Goal: Task Accomplishment & Management: Complete application form

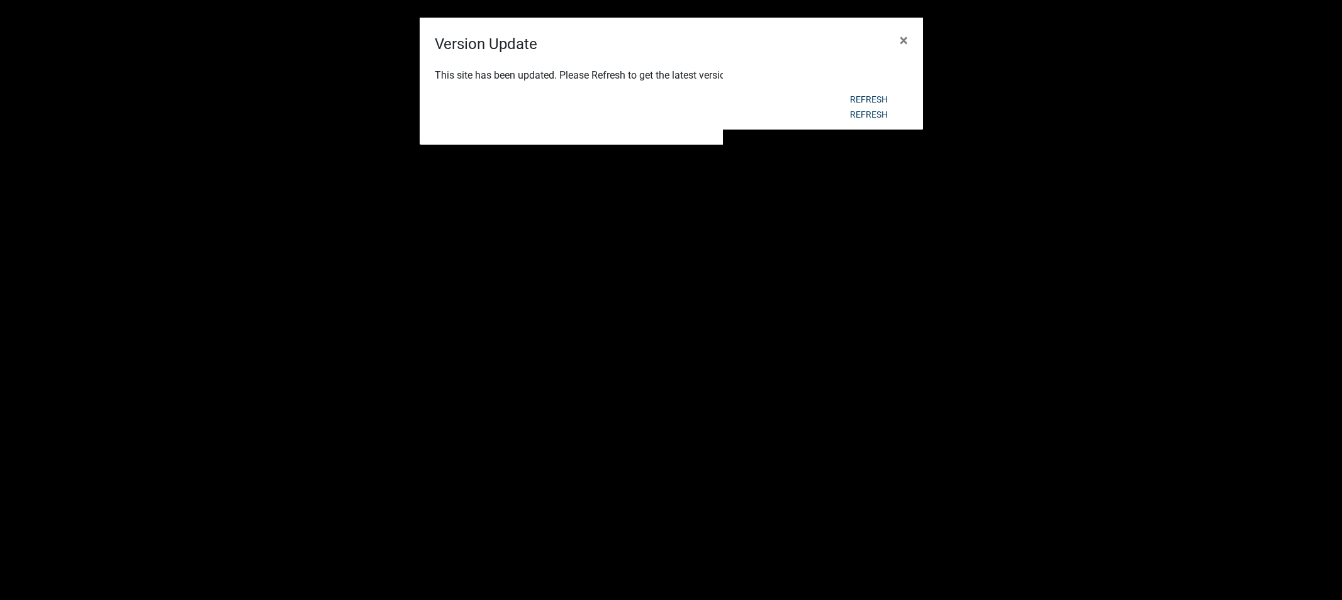
scroll to position [279, 0]
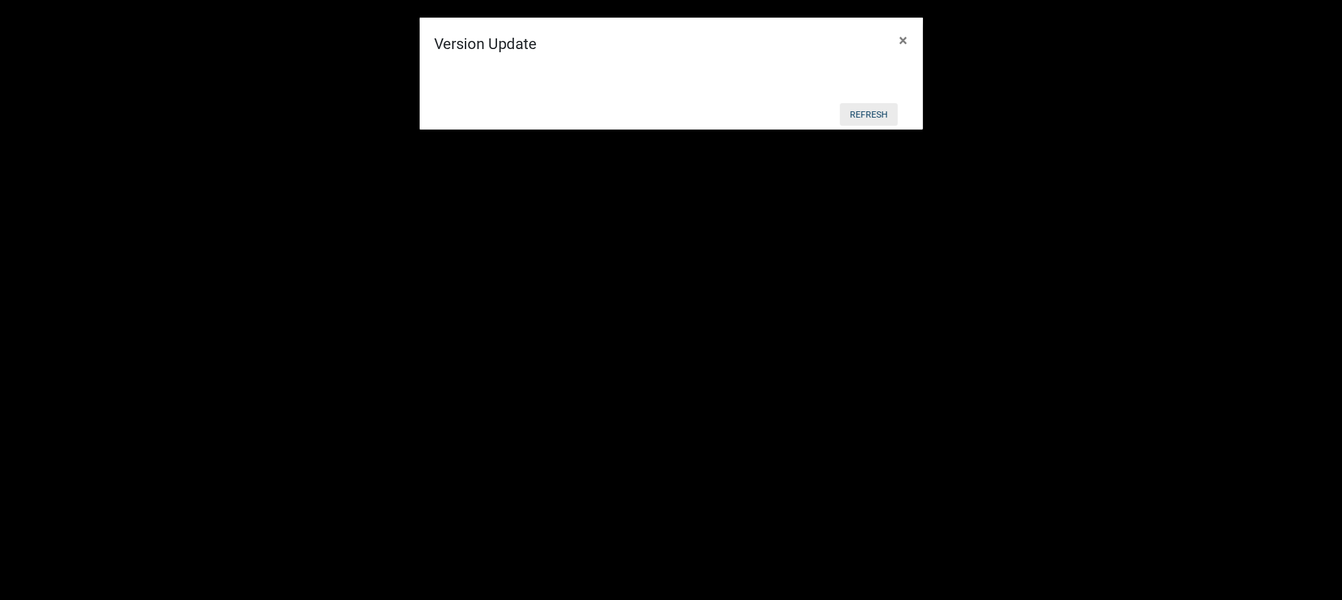
click at [870, 117] on button "Refresh" at bounding box center [869, 114] width 58 height 23
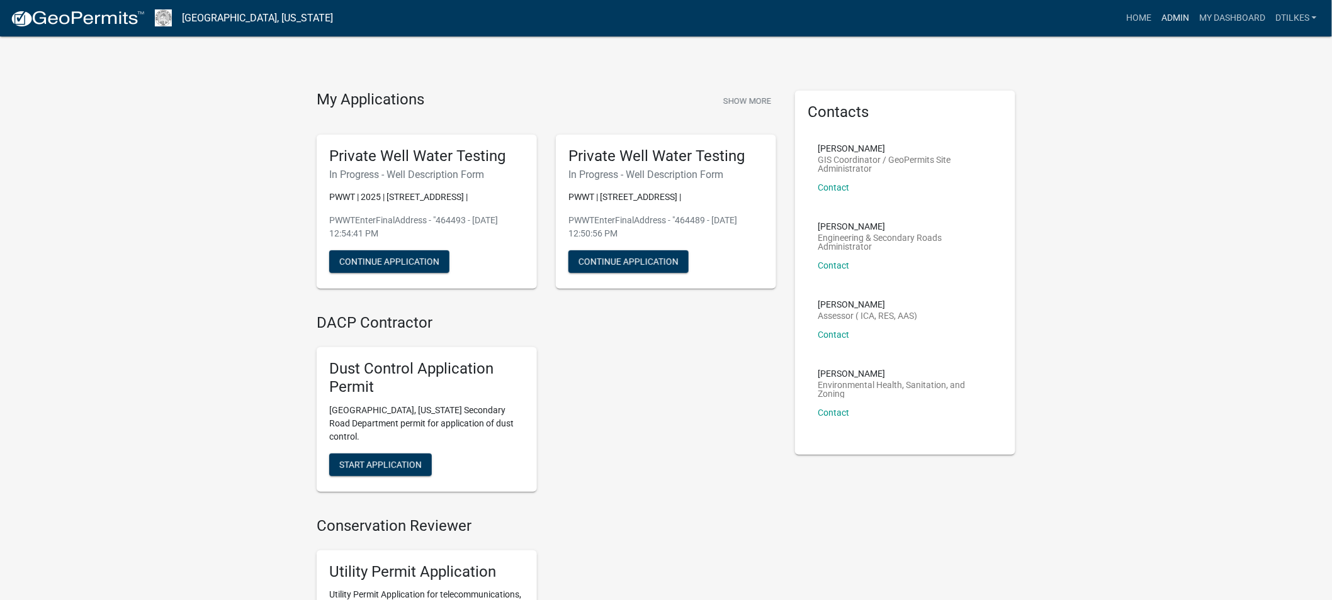
click at [1175, 16] on link "Admin" at bounding box center [1175, 18] width 38 height 24
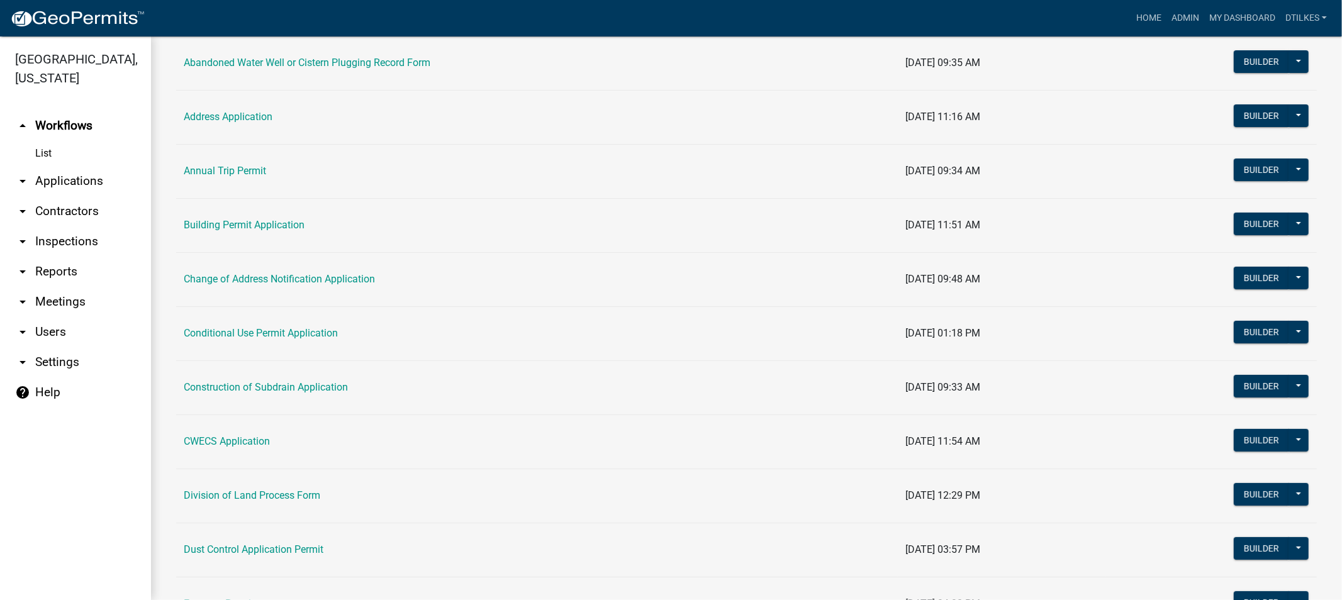
scroll to position [42, 0]
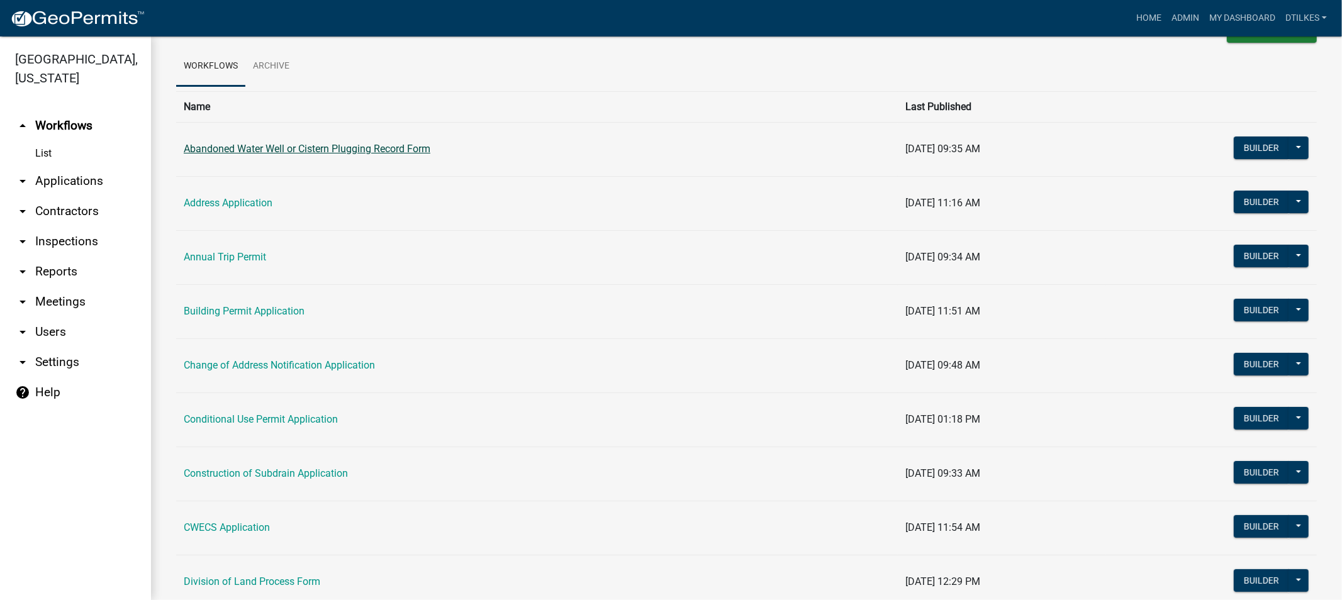
click at [271, 151] on link "Abandoned Water Well or Cistern Plugging Record Form" at bounding box center [307, 149] width 247 height 12
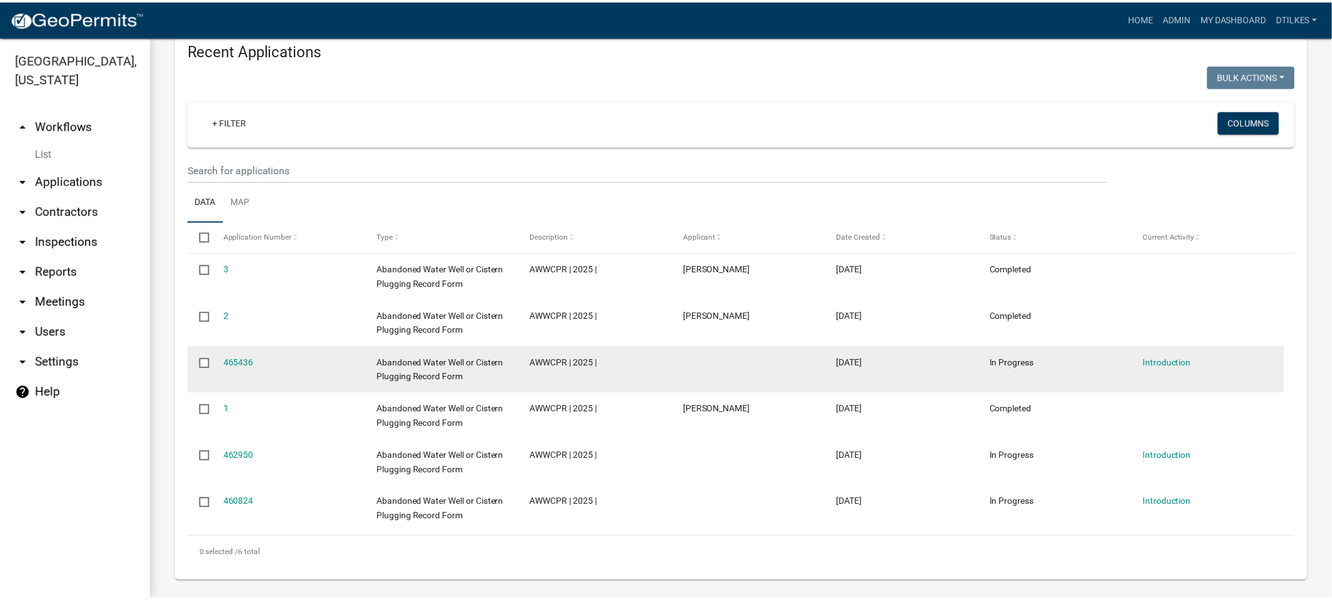
scroll to position [451, 0]
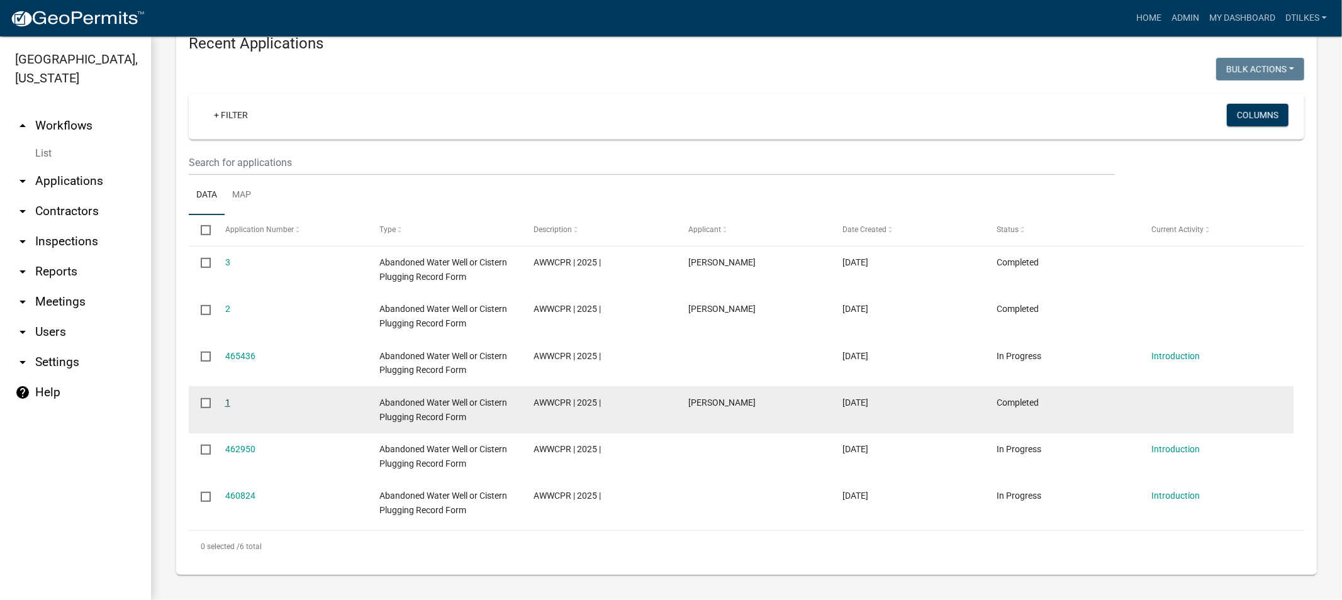
click at [229, 405] on link "1" at bounding box center [227, 403] width 5 height 10
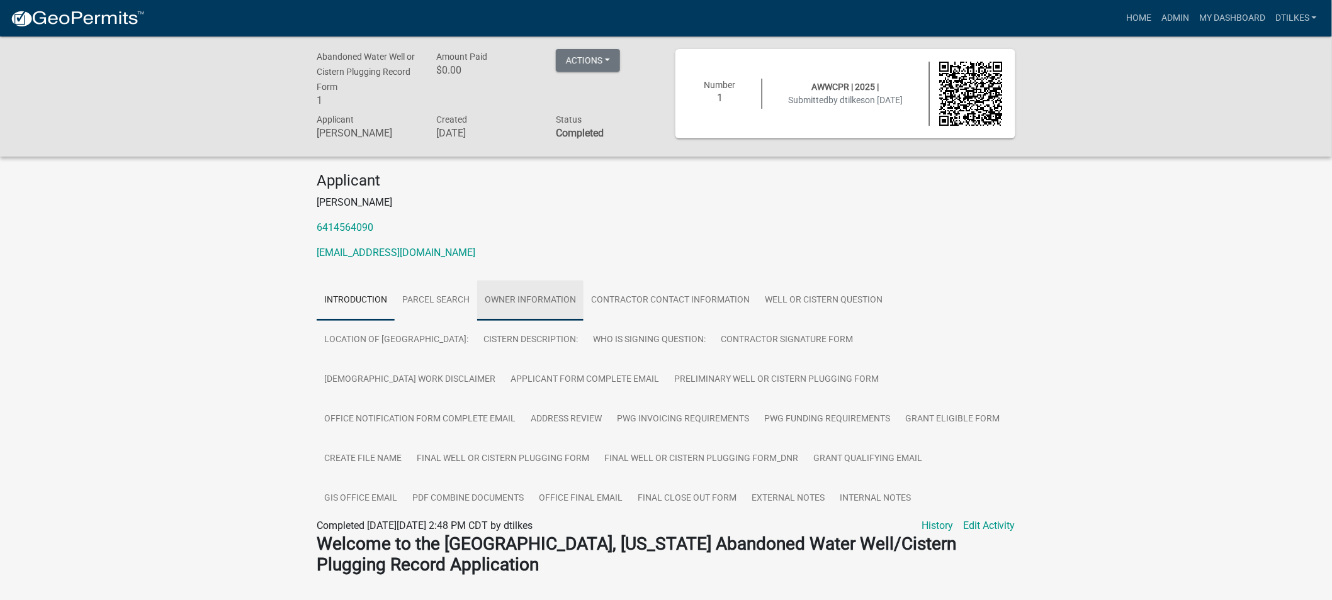
click at [524, 302] on link "Owner Information" at bounding box center [530, 301] width 106 height 40
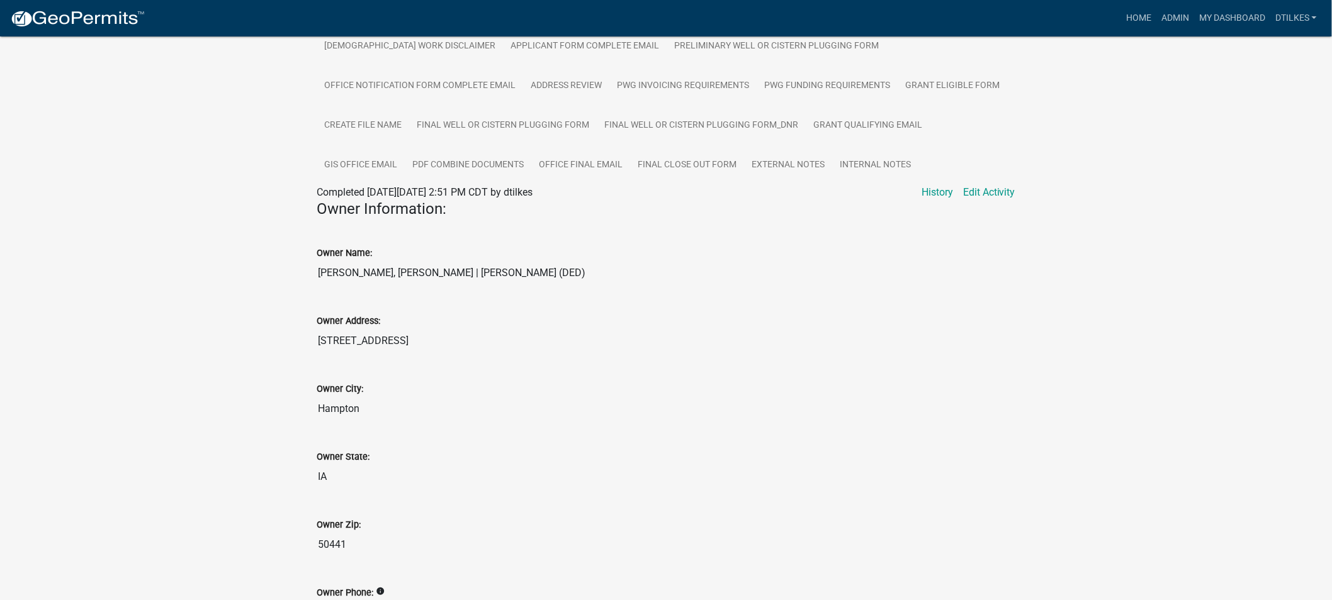
scroll to position [210, 0]
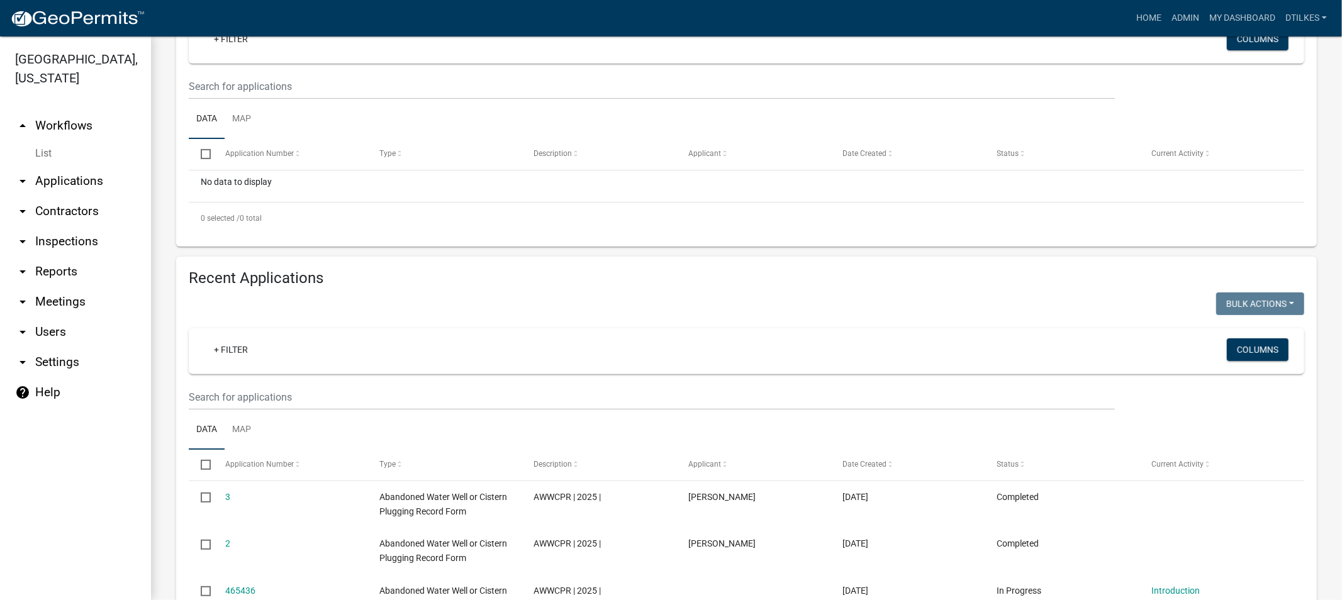
scroll to position [279, 0]
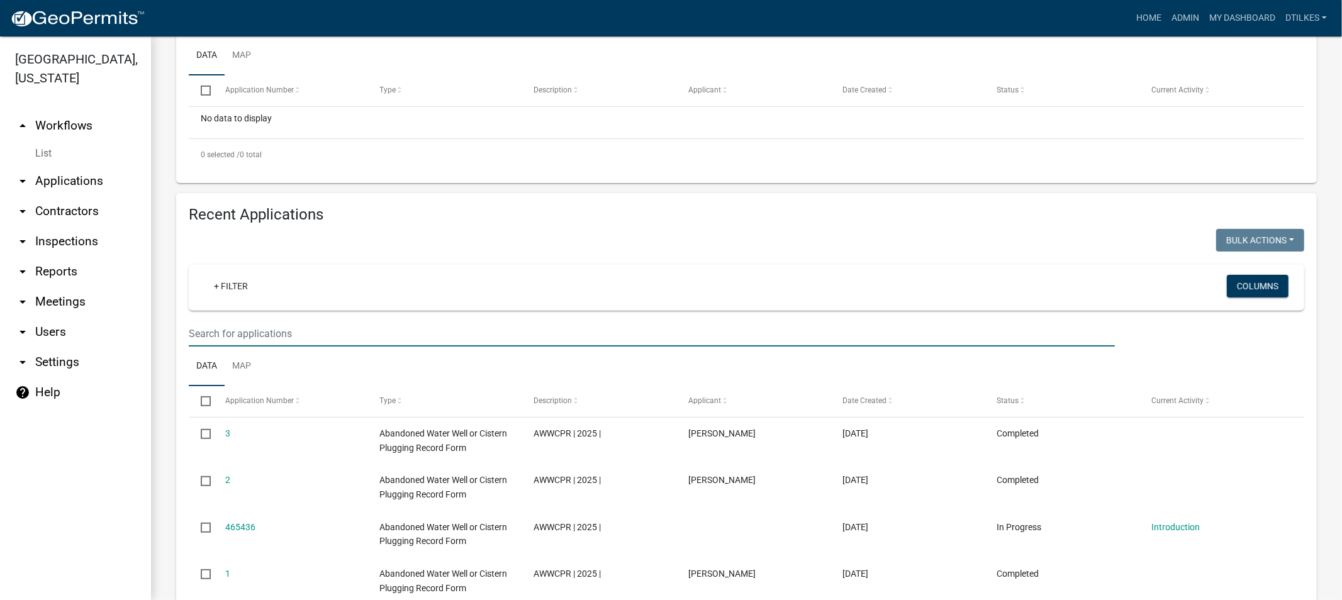
click at [246, 36] on input "text" at bounding box center [652, 23] width 926 height 26
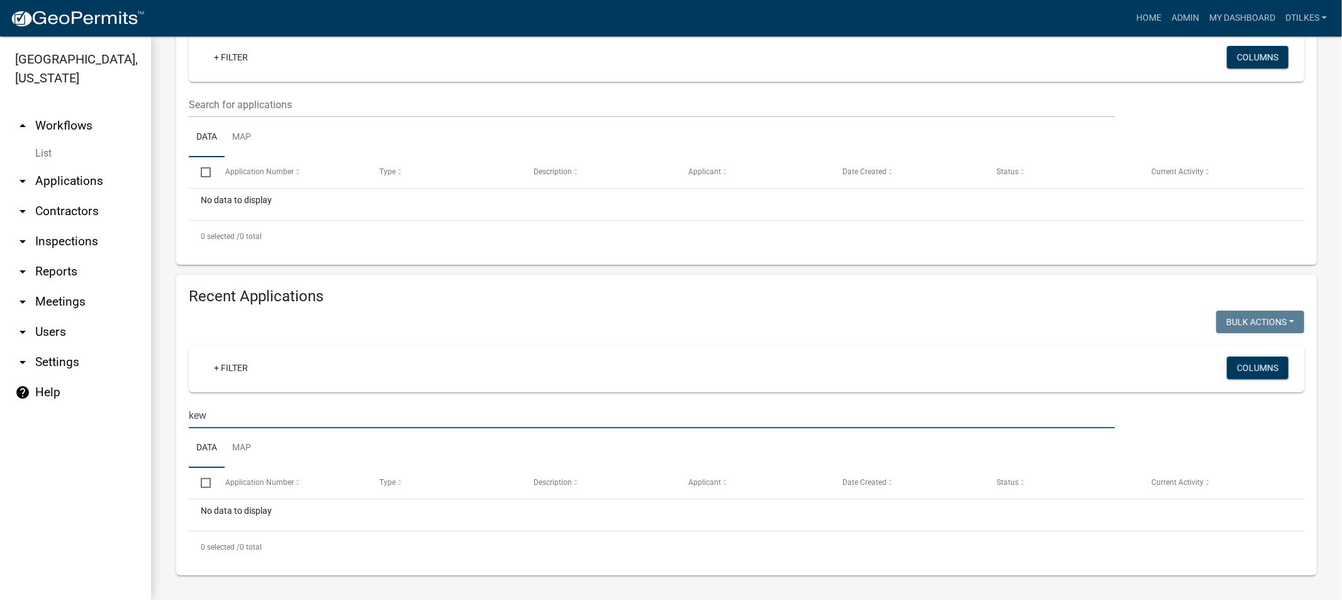
scroll to position [198, 0]
type input "k"
type input "1"
type input "2"
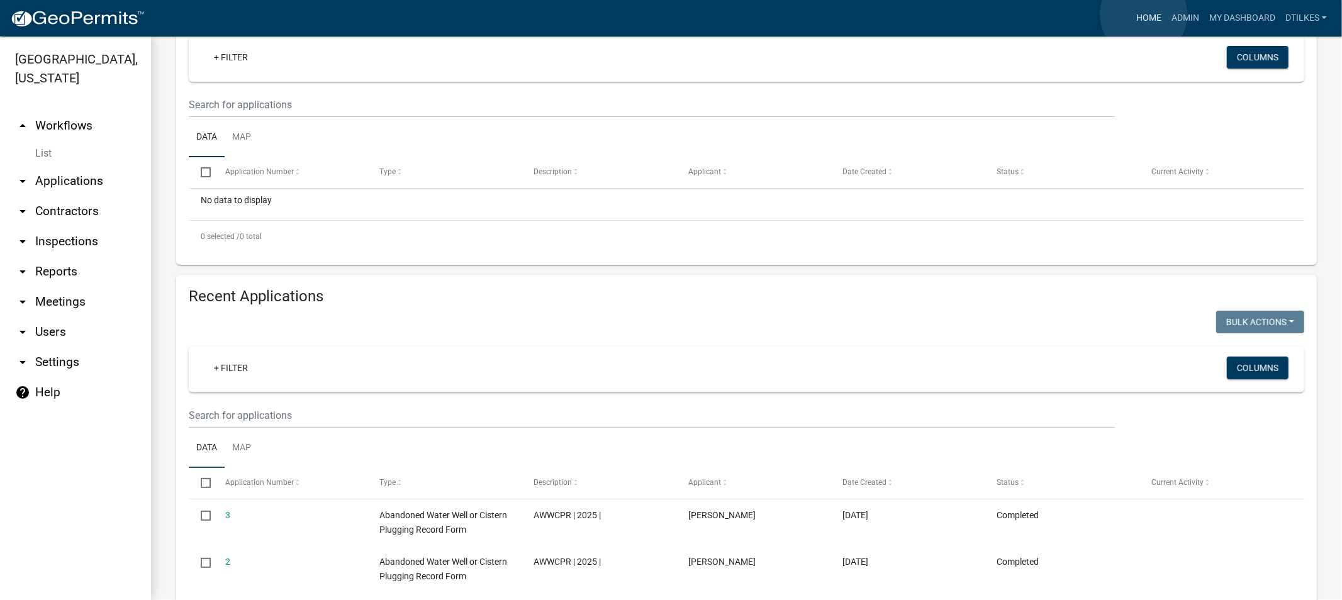
click at [1144, 14] on link "Home" at bounding box center [1148, 18] width 35 height 24
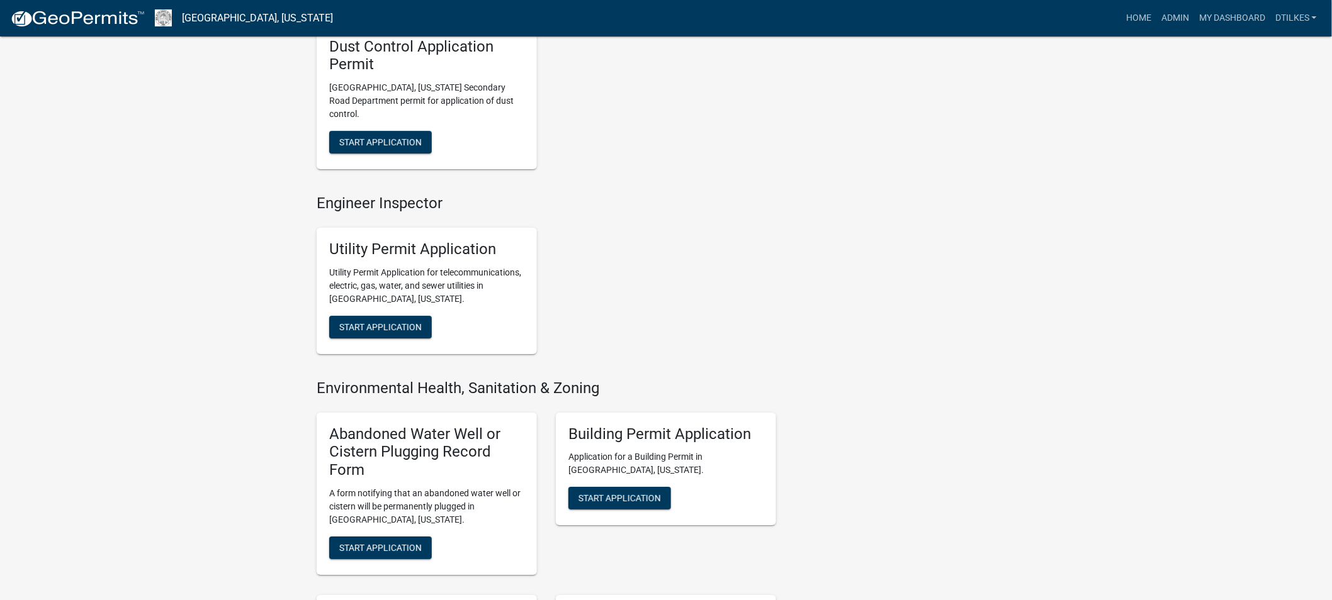
scroll to position [1678, 0]
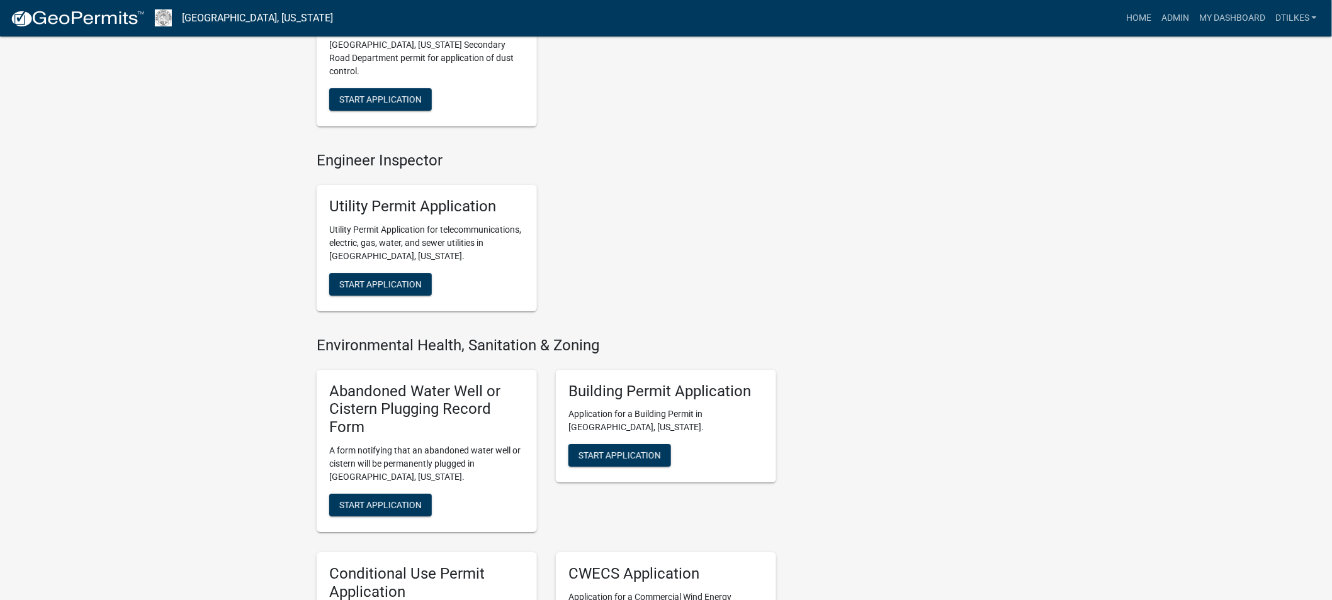
click at [386, 383] on h5 "Abandoned Water Well or Cistern Plugging Record Form" at bounding box center [426, 410] width 195 height 54
click at [385, 500] on span "Start Application" at bounding box center [380, 505] width 82 height 10
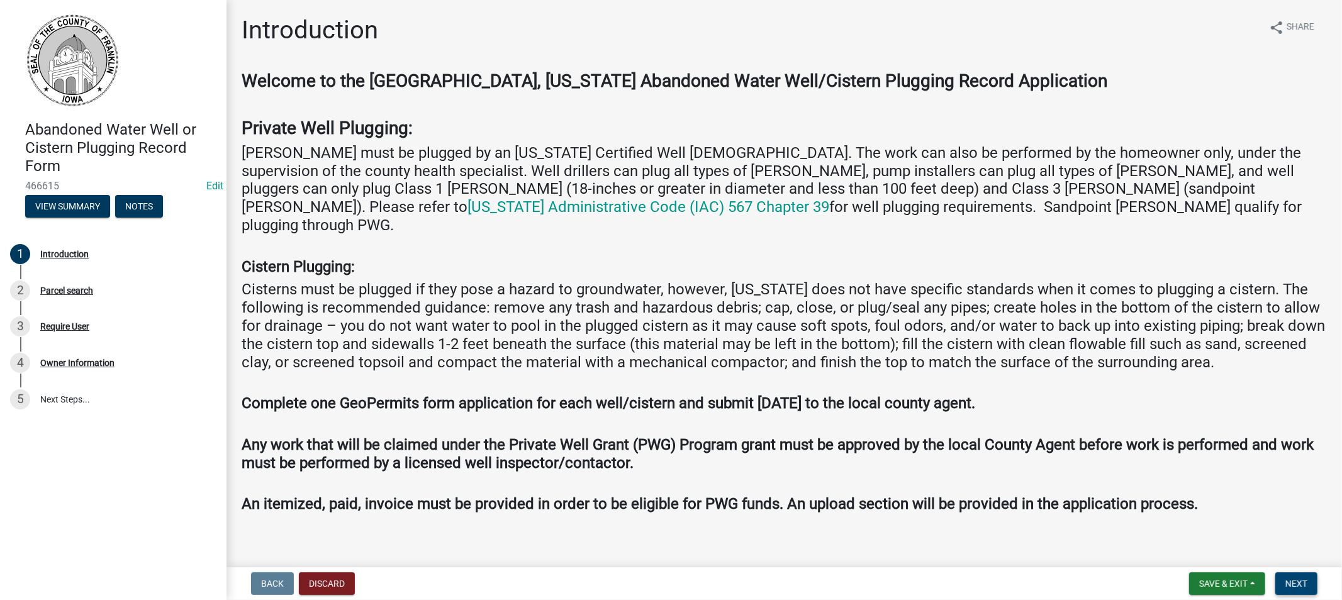
click at [1301, 575] on button "Next" at bounding box center [1297, 584] width 42 height 23
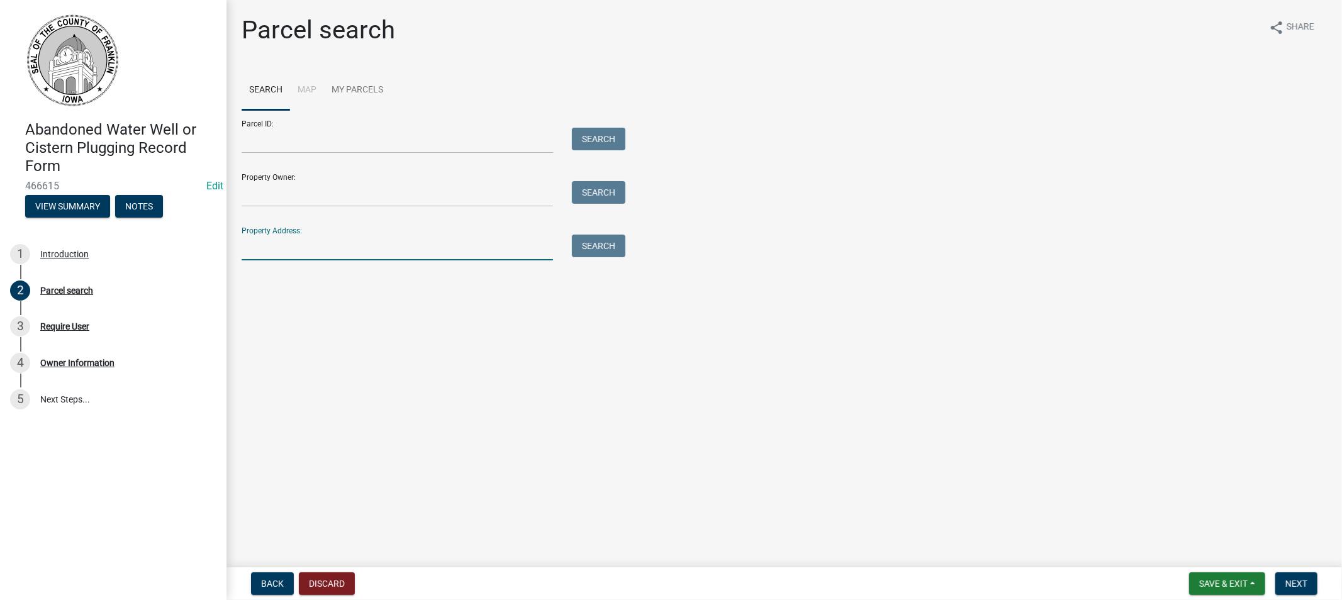
click at [288, 247] on input "Property Address:" at bounding box center [397, 248] width 311 height 26
type input "1173"
click at [592, 252] on button "Search" at bounding box center [598, 246] width 53 height 23
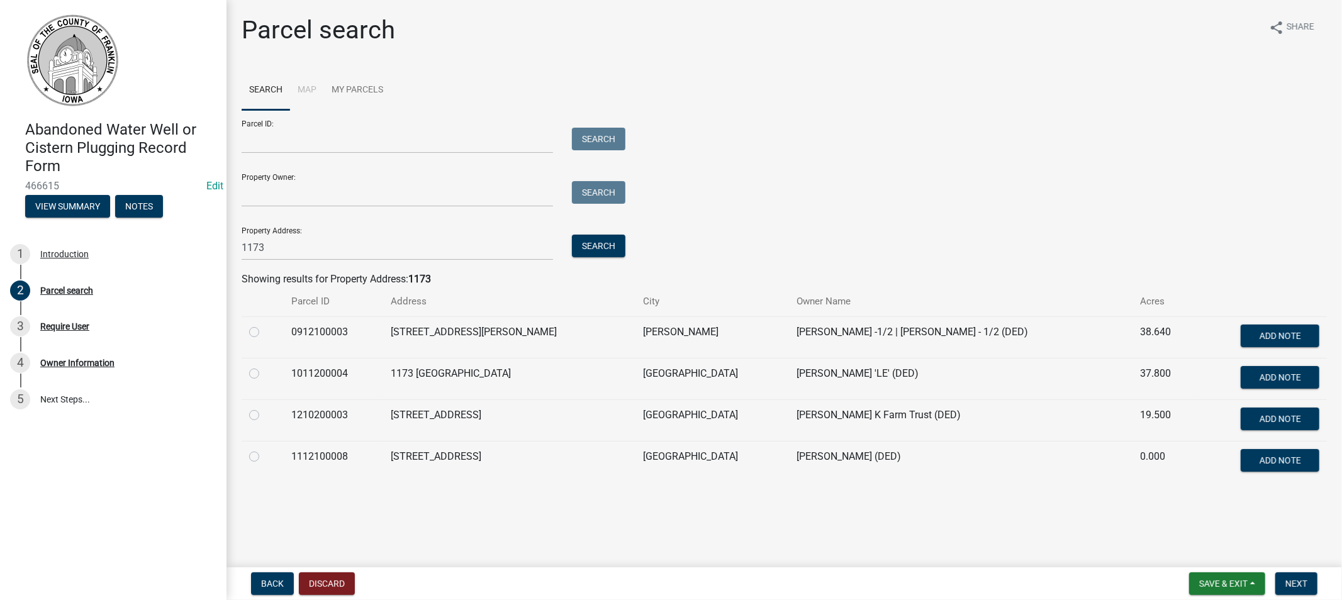
click at [264, 449] on label at bounding box center [264, 449] width 0 height 0
click at [264, 456] on input "radio" at bounding box center [268, 453] width 8 height 8
radio input "true"
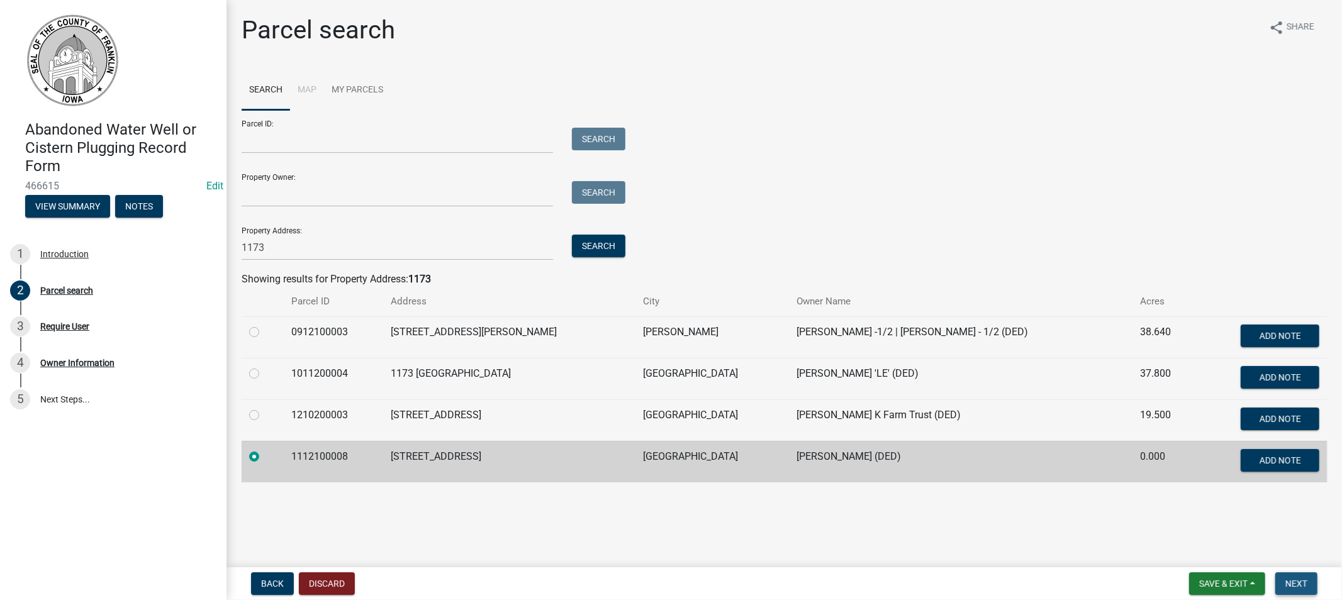
drag, startPoint x: 1303, startPoint y: 586, endPoint x: 1286, endPoint y: 580, distance: 18.7
click at [1300, 584] on span "Next" at bounding box center [1297, 584] width 22 height 10
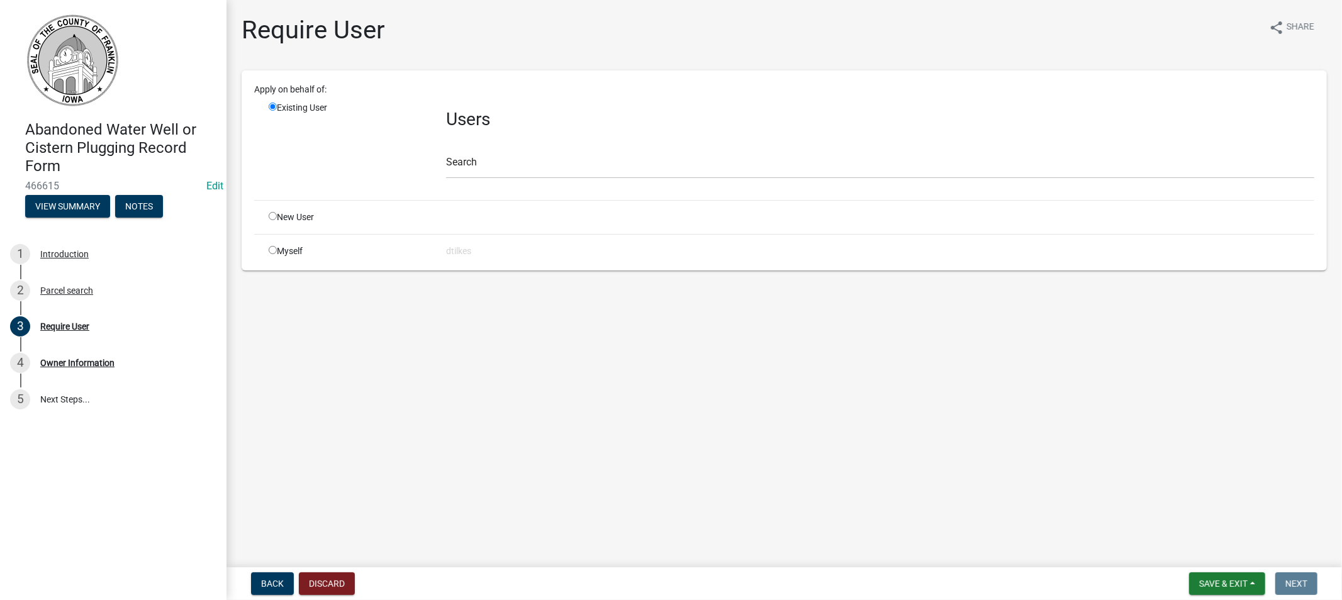
click at [261, 247] on div "Myself" at bounding box center [347, 251] width 177 height 13
click at [279, 253] on div "Myself" at bounding box center [347, 251] width 177 height 13
click at [272, 247] on input "radio" at bounding box center [273, 250] width 8 height 8
radio input "true"
radio input "false"
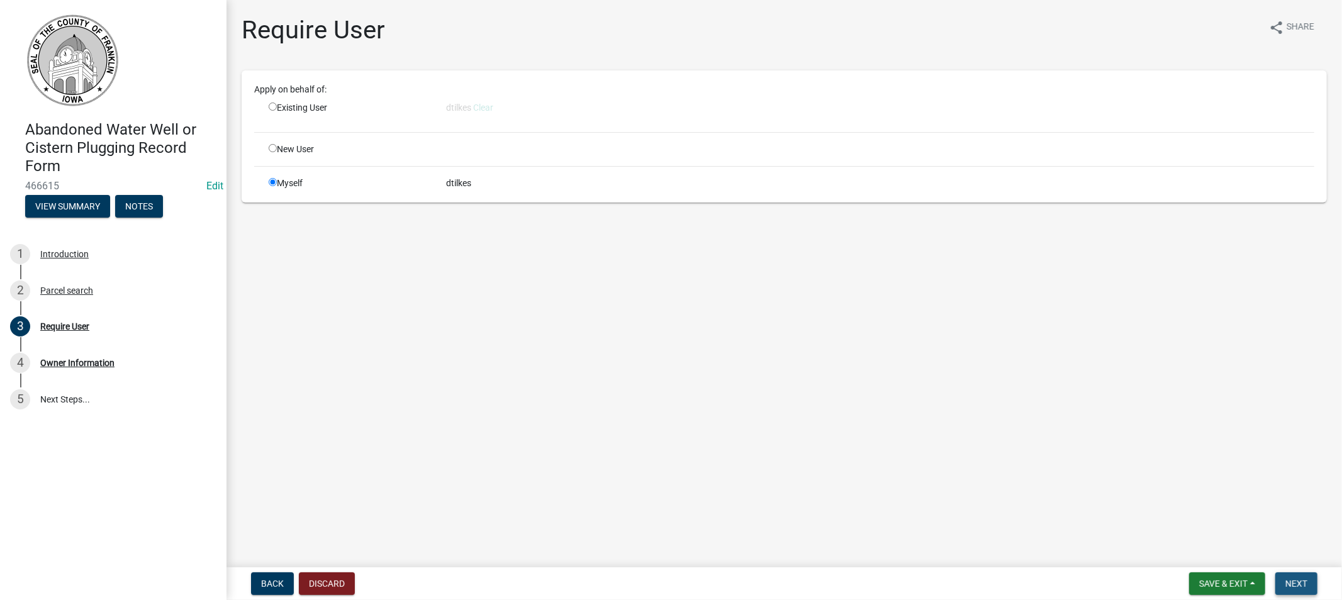
click at [1299, 583] on span "Next" at bounding box center [1297, 584] width 22 height 10
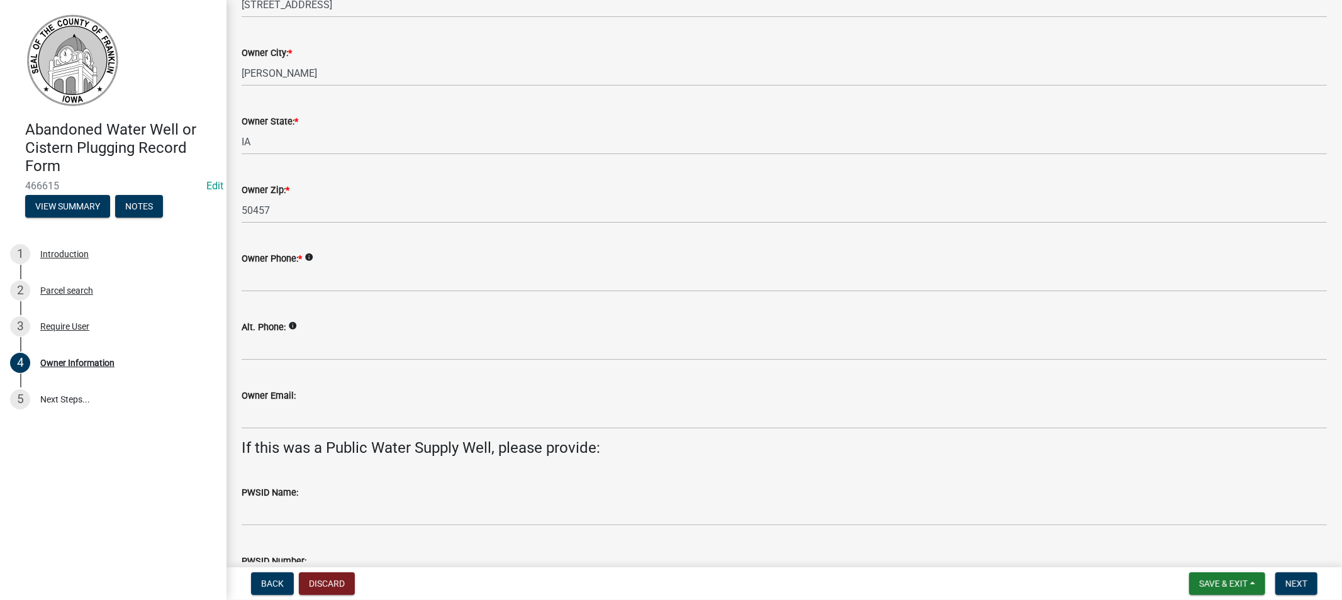
scroll to position [210, 0]
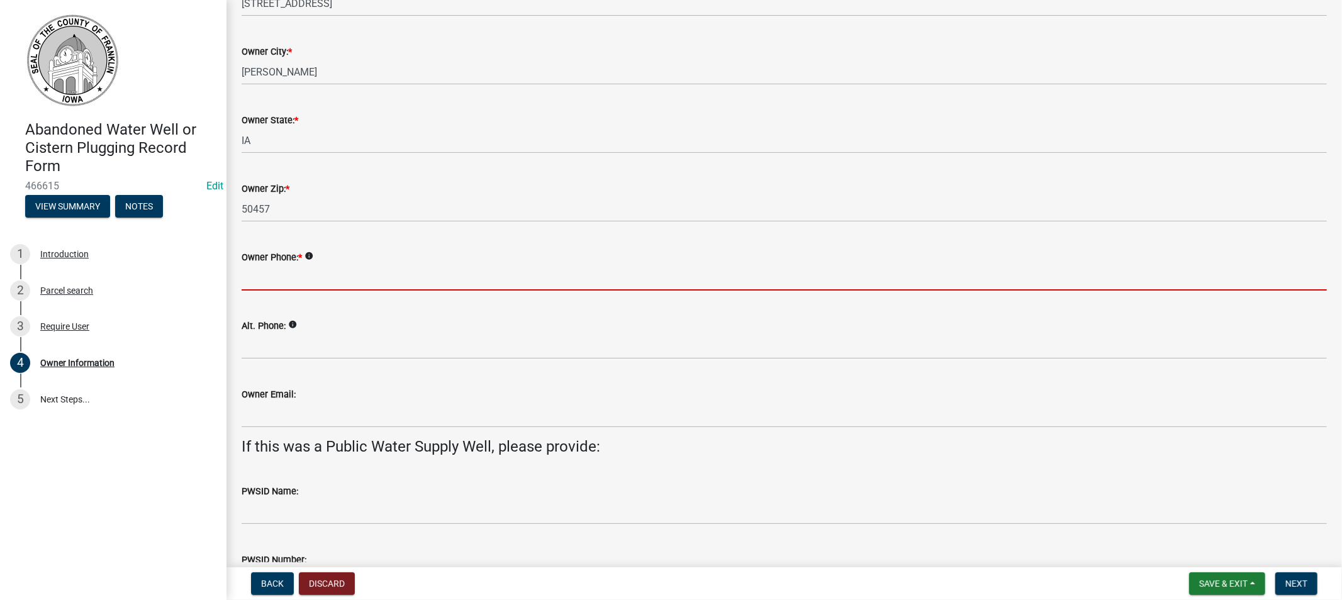
click at [254, 285] on input "Owner Phone: *" at bounding box center [784, 278] width 1085 height 26
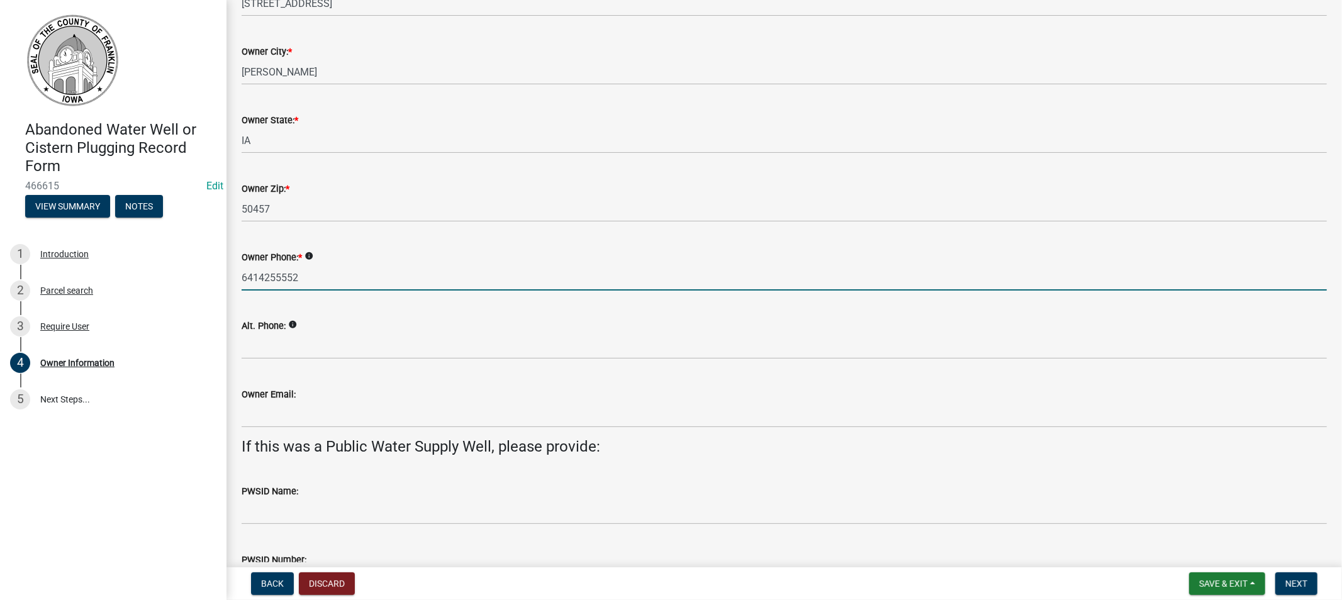
click at [276, 276] on input "6414255552" at bounding box center [784, 278] width 1085 height 26
click at [260, 277] on input "641425-5552" at bounding box center [784, 278] width 1085 height 26
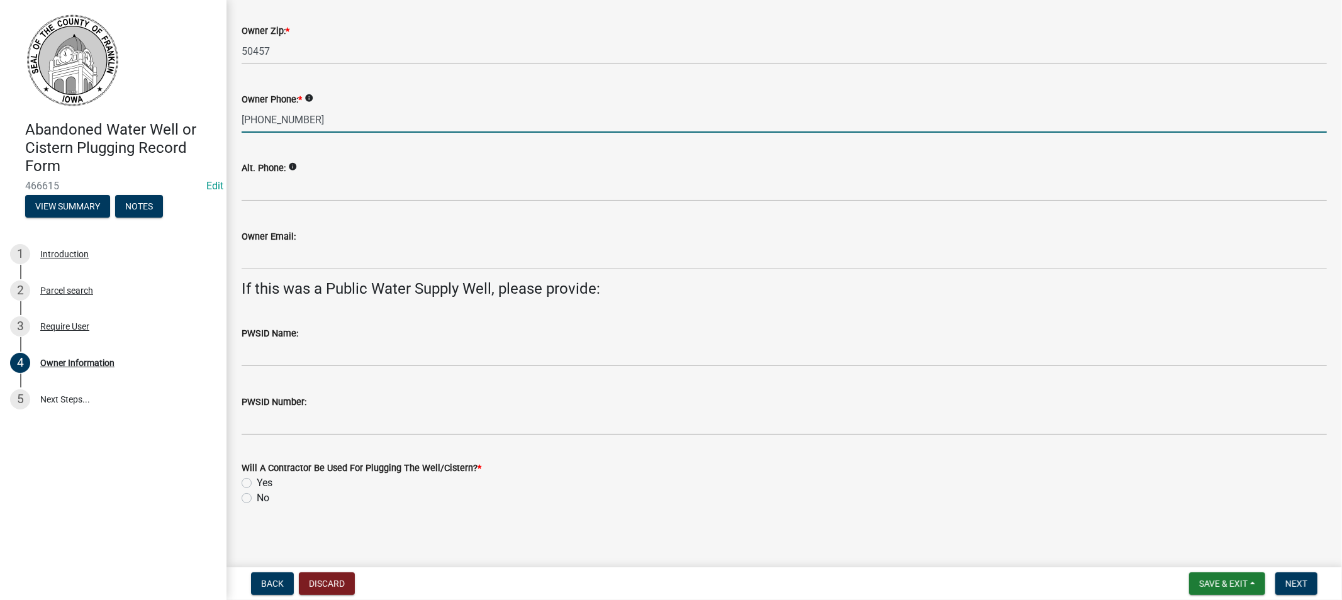
scroll to position [370, 0]
type input "641-425-5552"
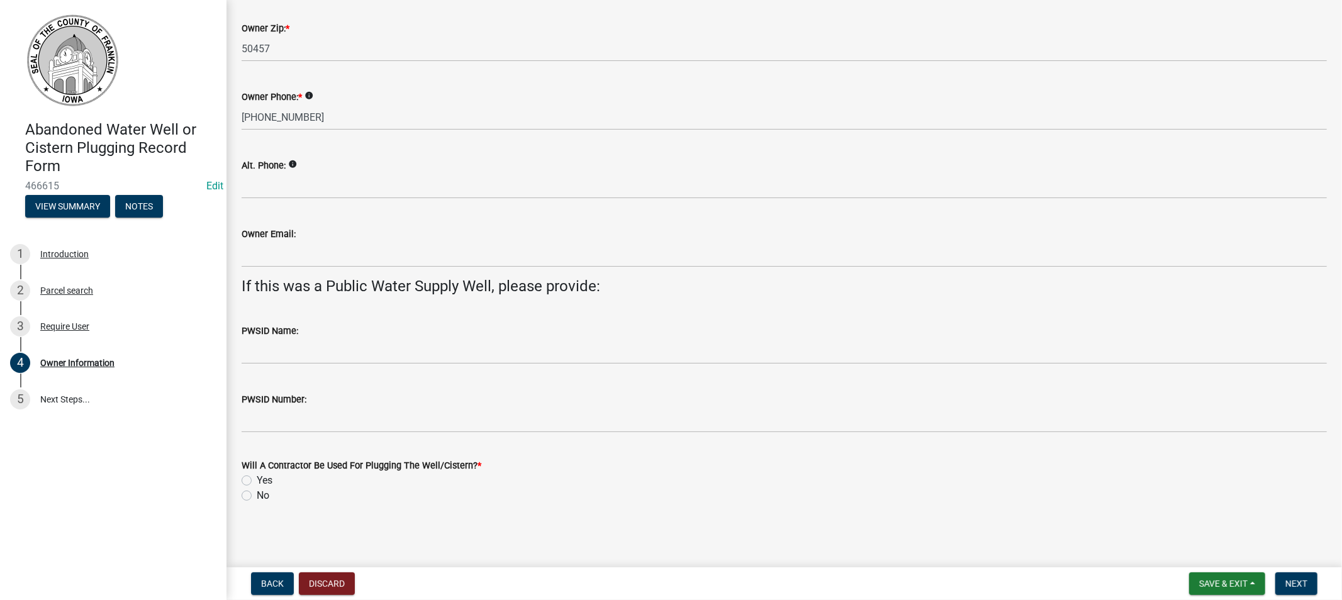
click at [257, 480] on label "Yes" at bounding box center [265, 480] width 16 height 15
click at [257, 480] on input "Yes" at bounding box center [261, 477] width 8 height 8
radio input "true"
click at [1284, 579] on button "Next" at bounding box center [1297, 584] width 42 height 23
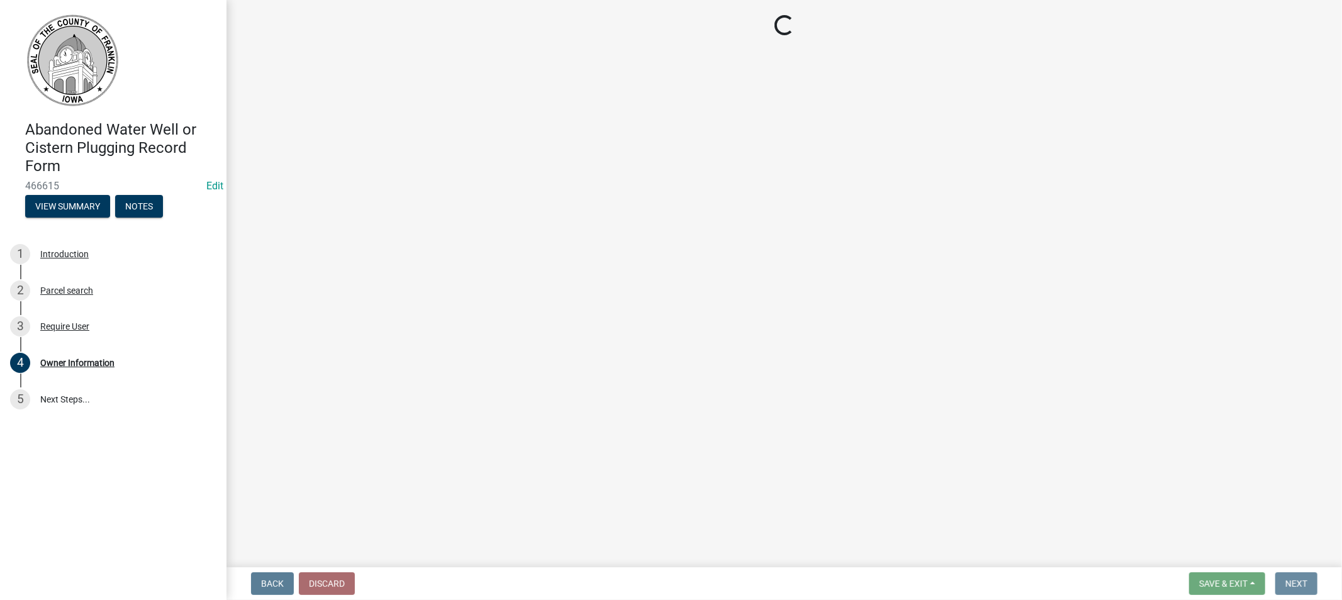
scroll to position [0, 0]
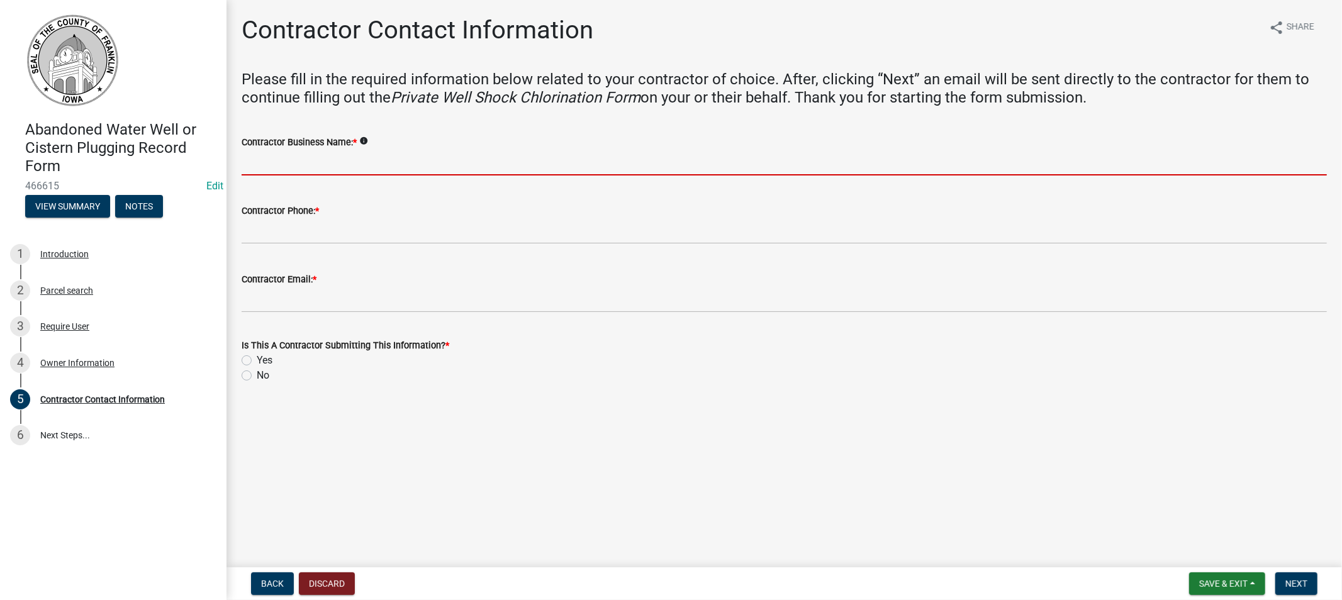
click at [259, 162] on input "Contractor Business Name: *" at bounding box center [784, 163] width 1085 height 26
type input "American Well & Pump Services LLC"
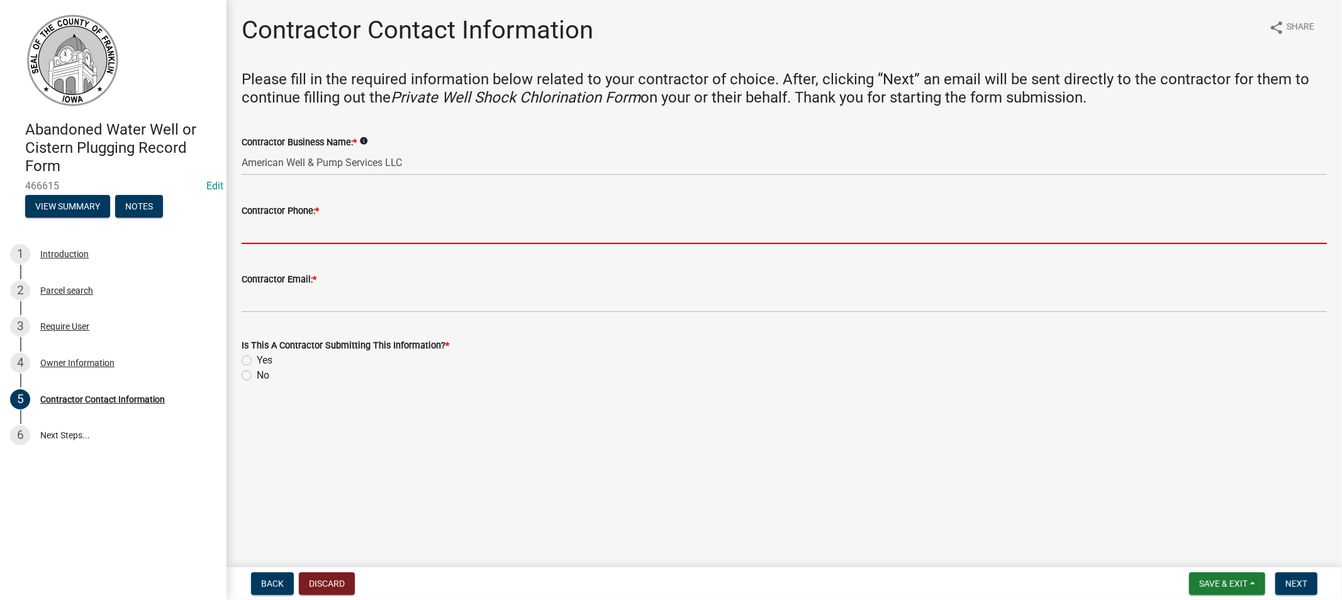
click at [291, 232] on input "Contractor Phone: *" at bounding box center [784, 231] width 1085 height 26
type input "641-425-4199"
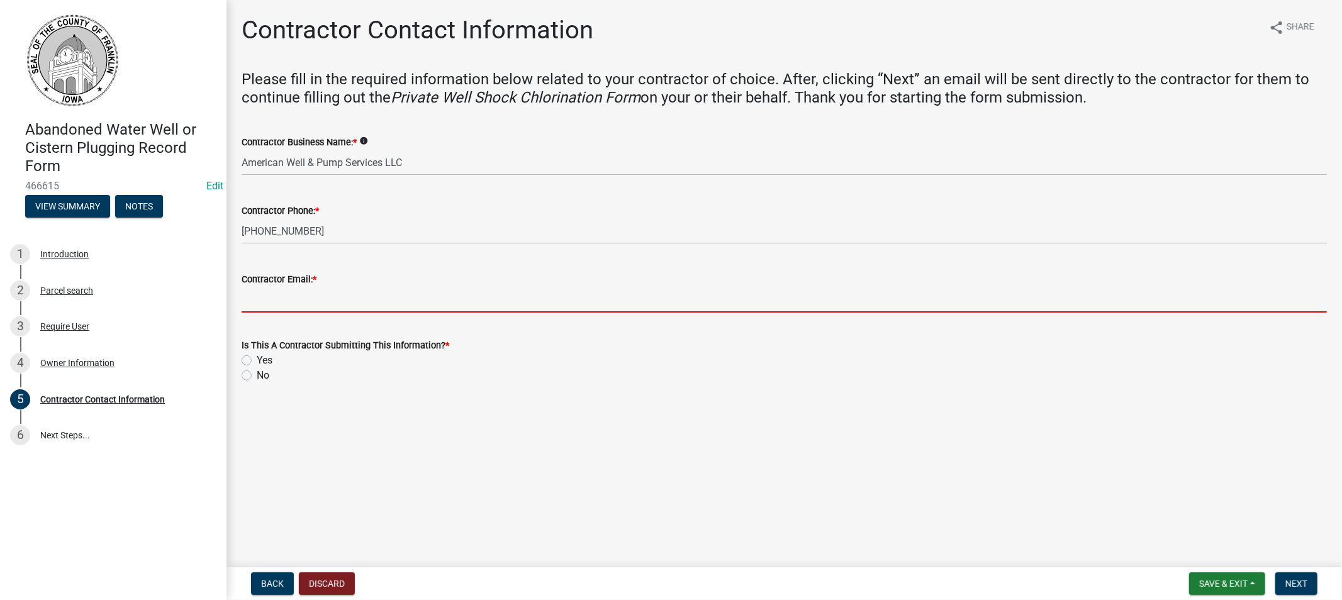
click at [309, 291] on input "Contractor Email: *" at bounding box center [784, 300] width 1085 height 26
type input "sledhead_33@yahoo.com"
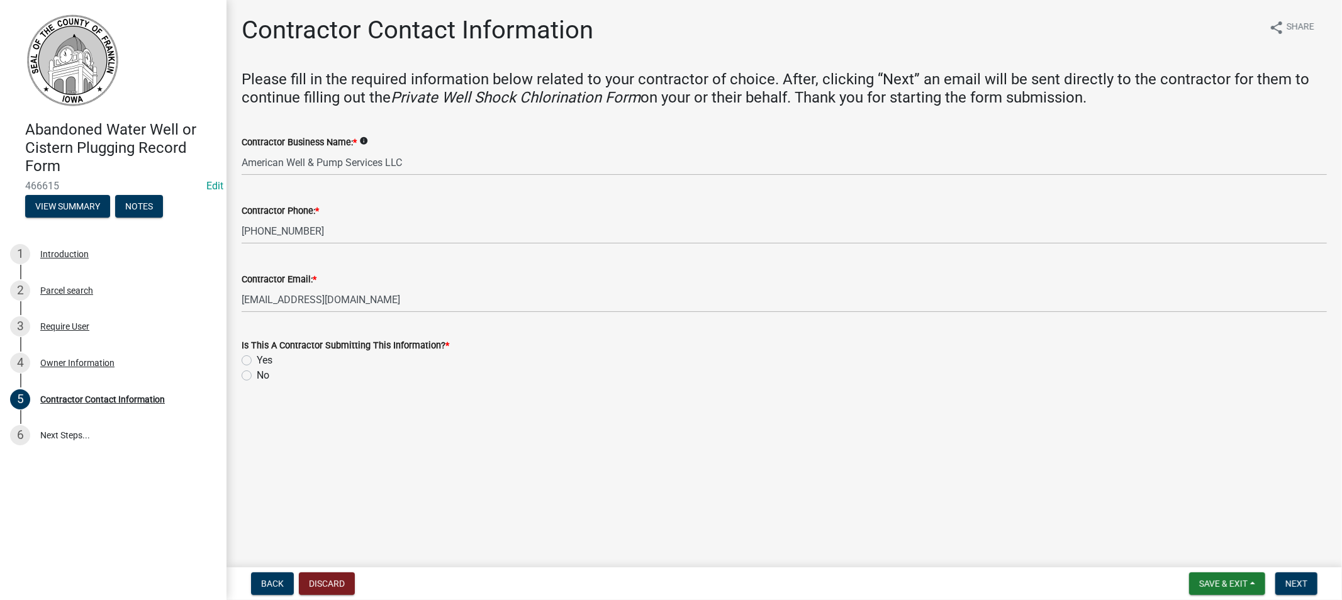
click at [257, 359] on label "Yes" at bounding box center [265, 360] width 16 height 15
click at [257, 359] on input "Yes" at bounding box center [261, 357] width 8 height 8
radio input "true"
click at [1286, 579] on span "Next" at bounding box center [1297, 584] width 22 height 10
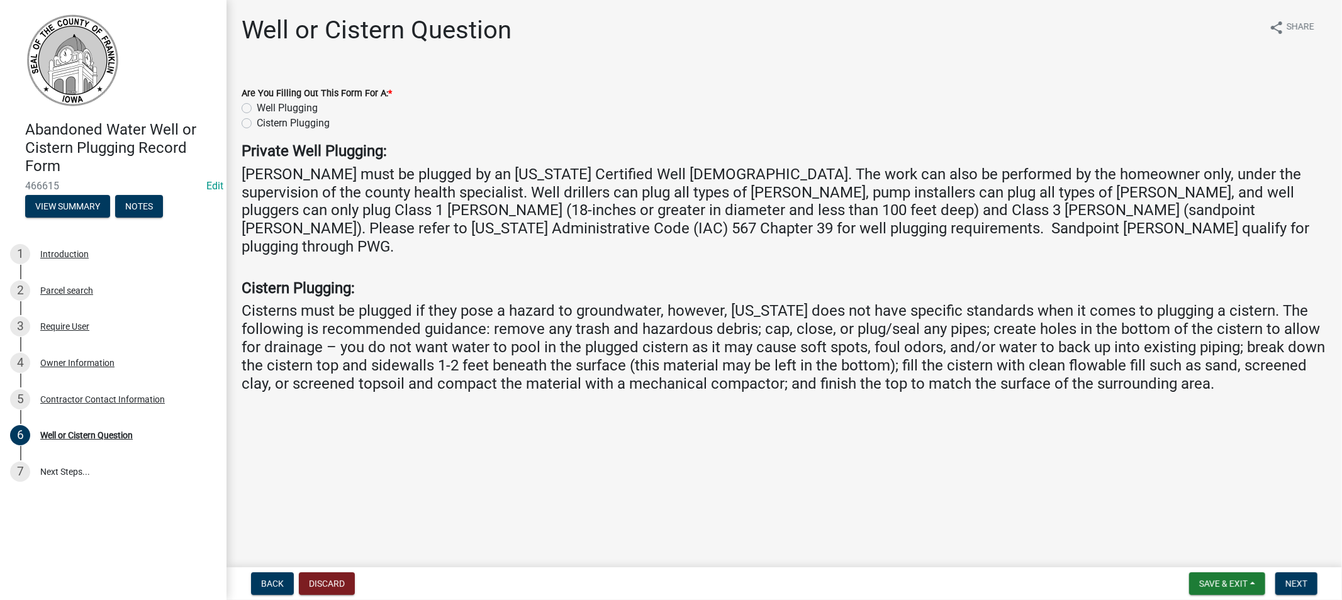
click at [257, 126] on label "Cistern Plugging" at bounding box center [293, 123] width 73 height 15
click at [257, 124] on input "Cistern Plugging" at bounding box center [261, 120] width 8 height 8
radio input "true"
click at [1293, 579] on span "Next" at bounding box center [1297, 584] width 22 height 10
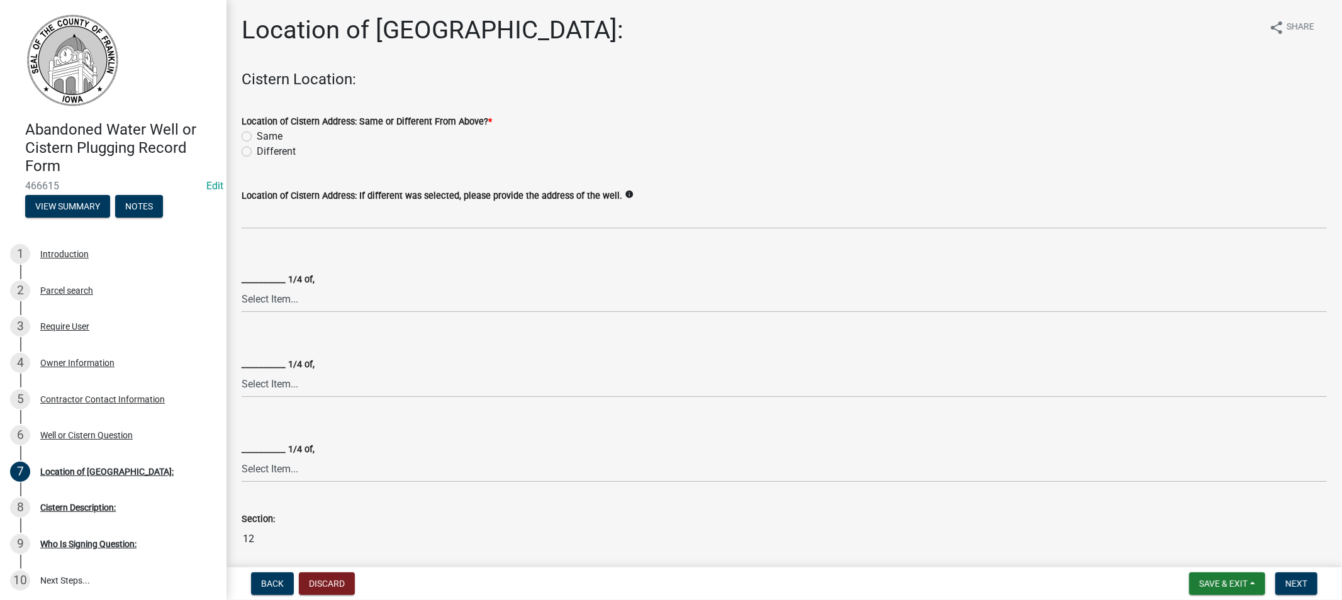
click at [257, 134] on label "Same" at bounding box center [270, 136] width 26 height 15
click at [257, 134] on input "Same" at bounding box center [261, 133] width 8 height 8
radio input "true"
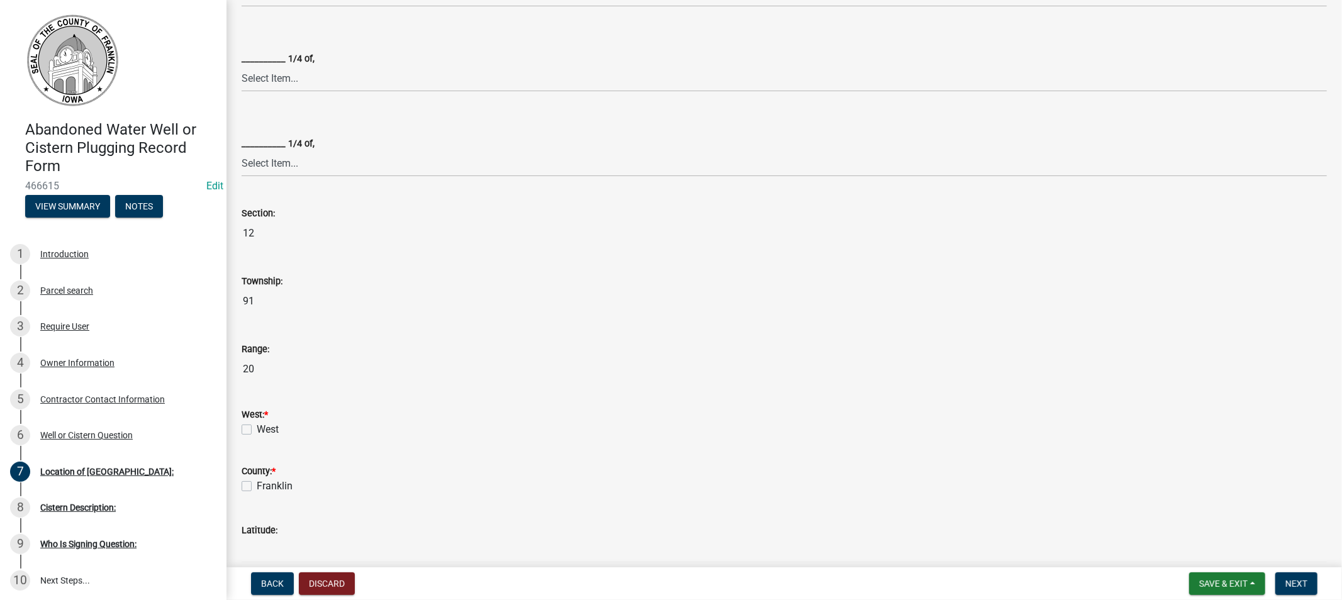
scroll to position [349, 0]
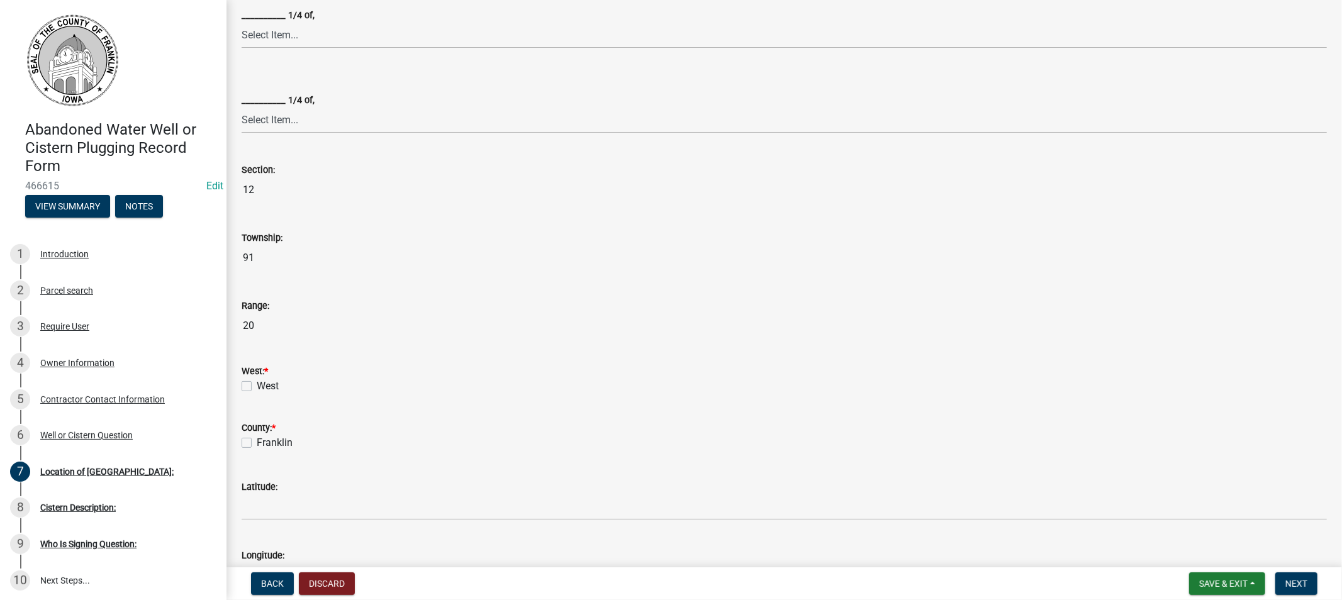
drag, startPoint x: 242, startPoint y: 384, endPoint x: 243, endPoint y: 403, distance: 18.3
click at [257, 384] on label "West" at bounding box center [268, 386] width 22 height 15
click at [257, 384] on input "West" at bounding box center [261, 383] width 8 height 8
checkbox input "true"
click at [257, 442] on label "Franklin" at bounding box center [275, 442] width 36 height 15
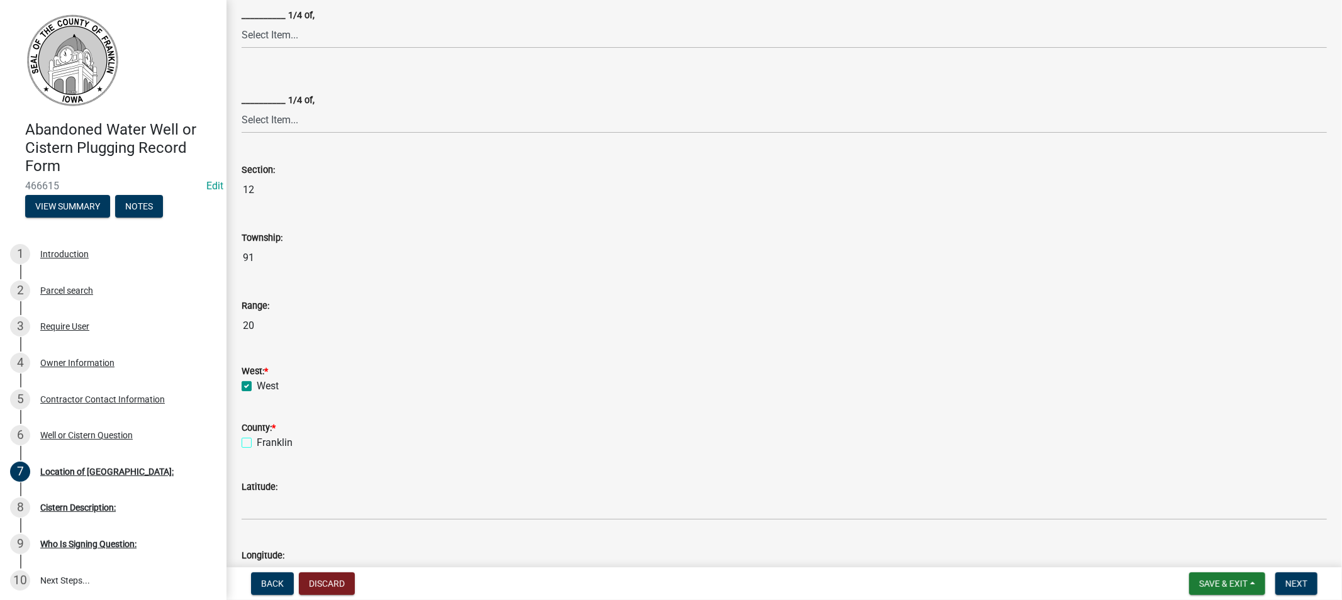
click at [257, 442] on input "Franklin" at bounding box center [261, 439] width 8 height 8
checkbox input "true"
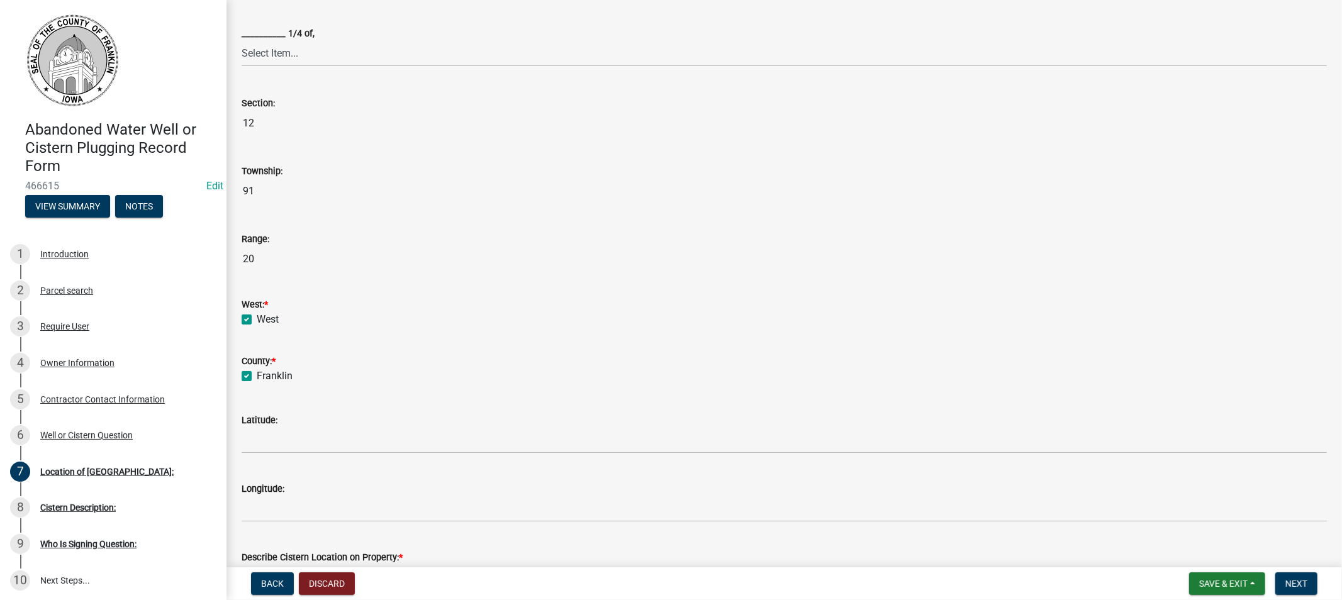
scroll to position [536, 0]
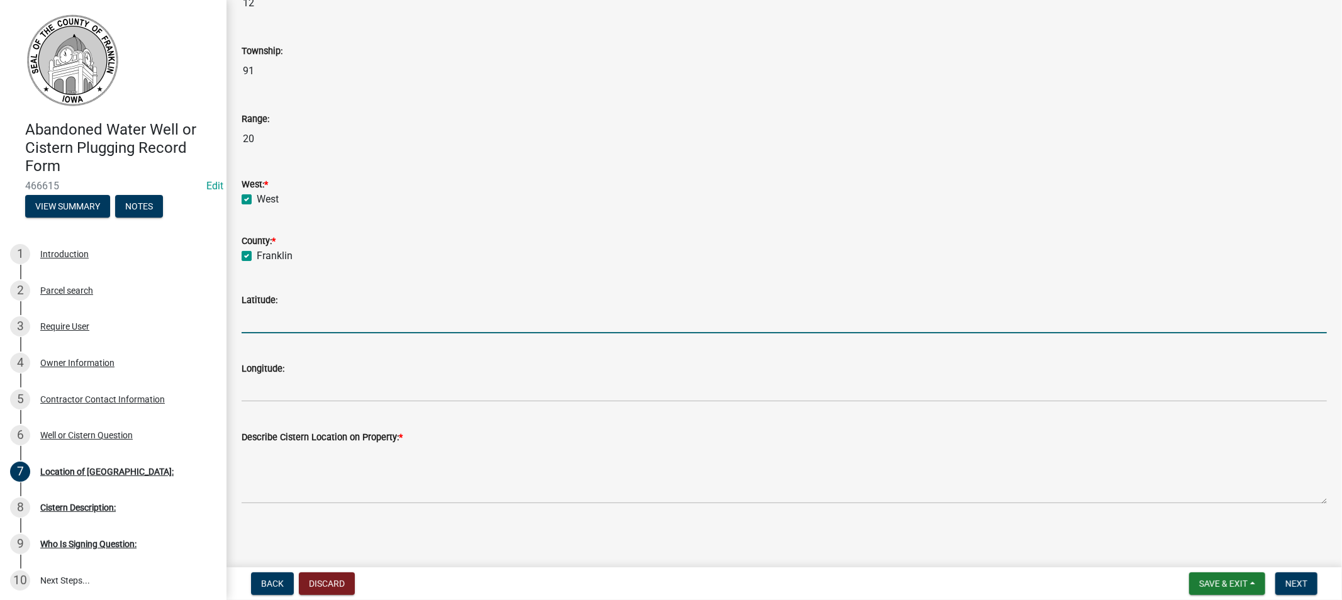
click at [281, 310] on input "Latitude:" at bounding box center [784, 321] width 1085 height 26
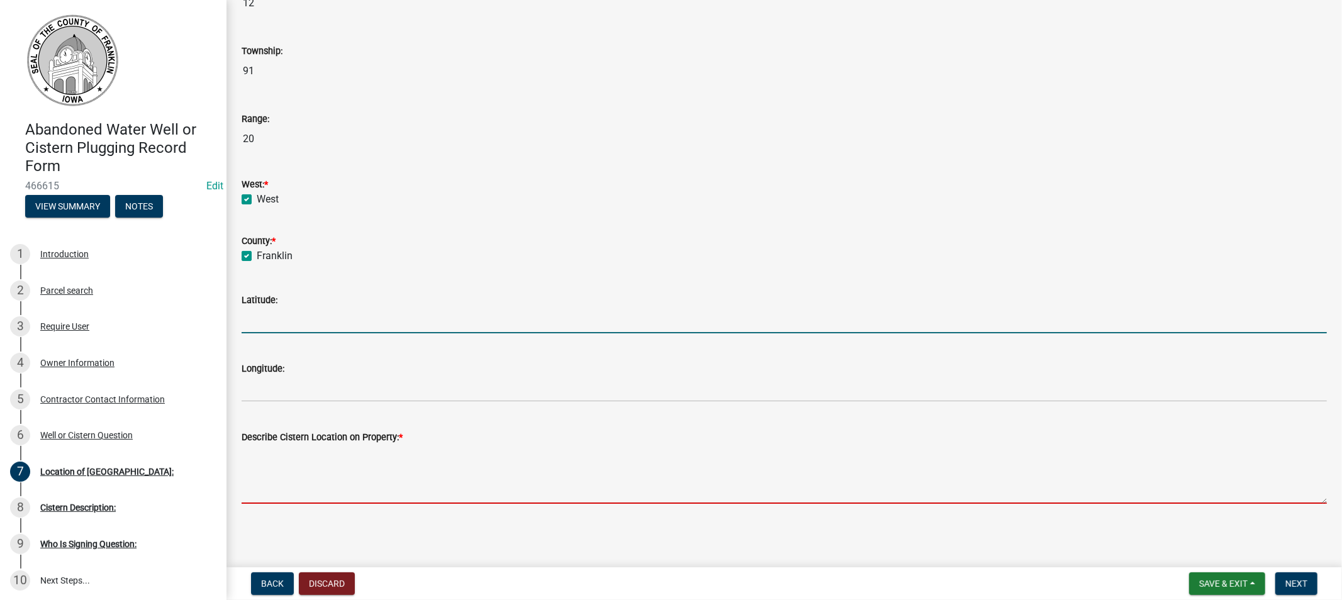
click at [286, 486] on textarea "Describe Cistern Location on Property: *" at bounding box center [784, 474] width 1085 height 59
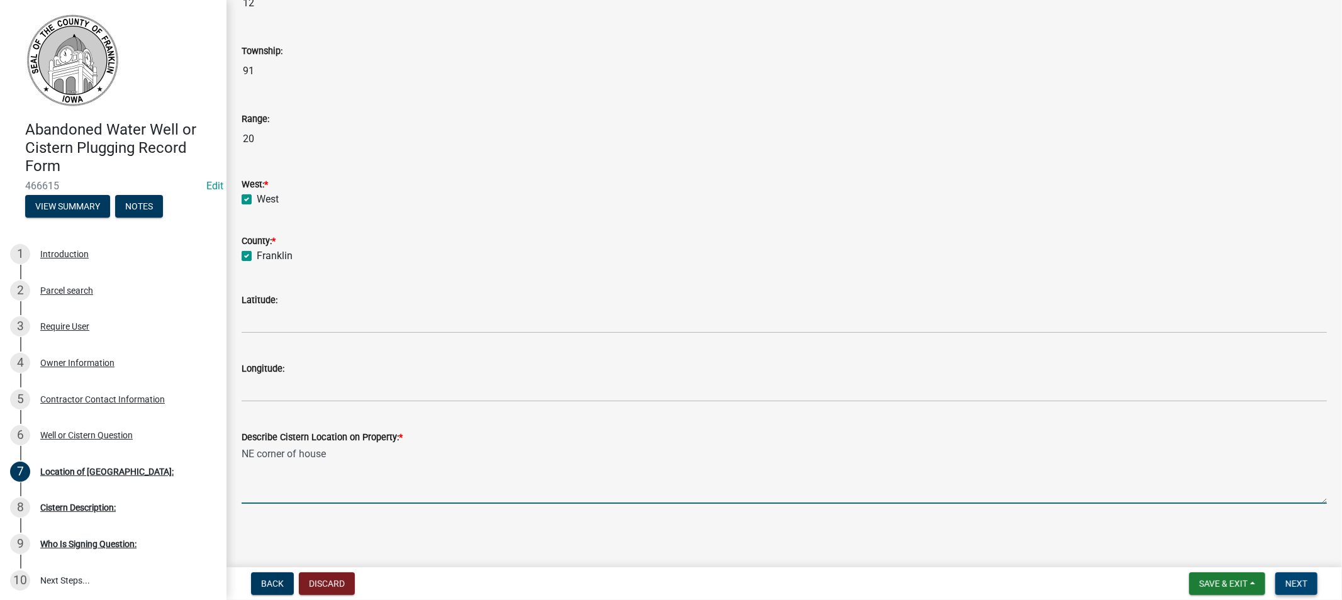
type textarea "NE corner of house"
click at [1299, 582] on span "Next" at bounding box center [1297, 584] width 22 height 10
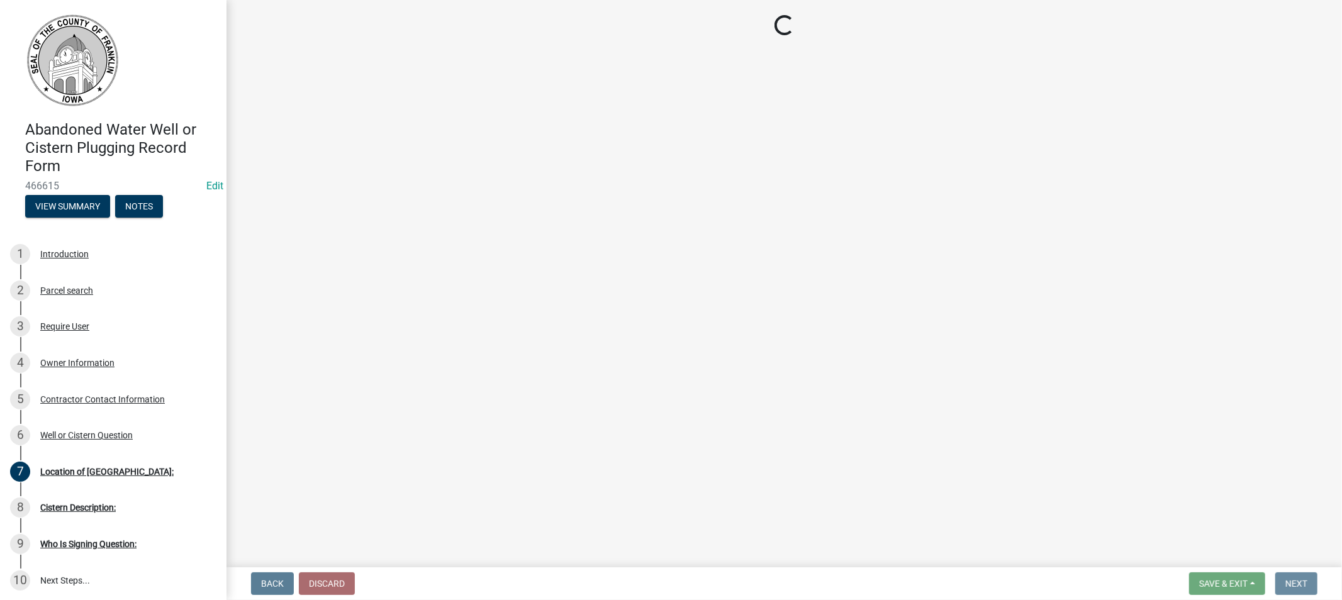
scroll to position [0, 0]
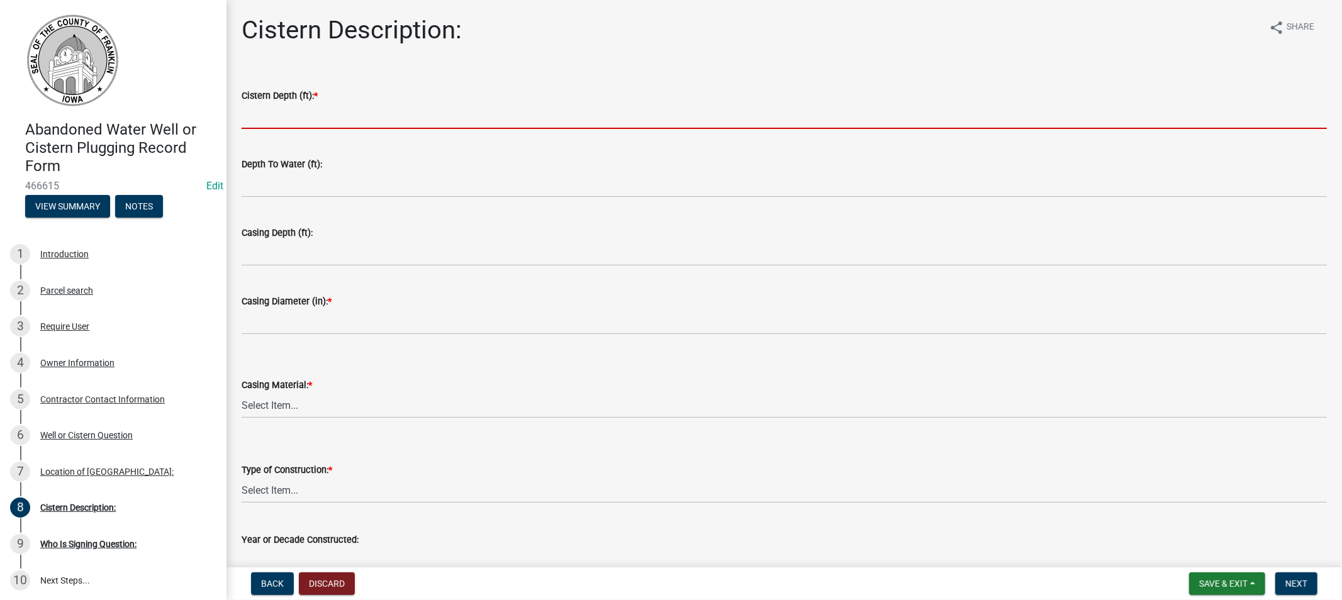
click at [275, 118] on input "Cistern Depth (ft): *" at bounding box center [784, 116] width 1085 height 26
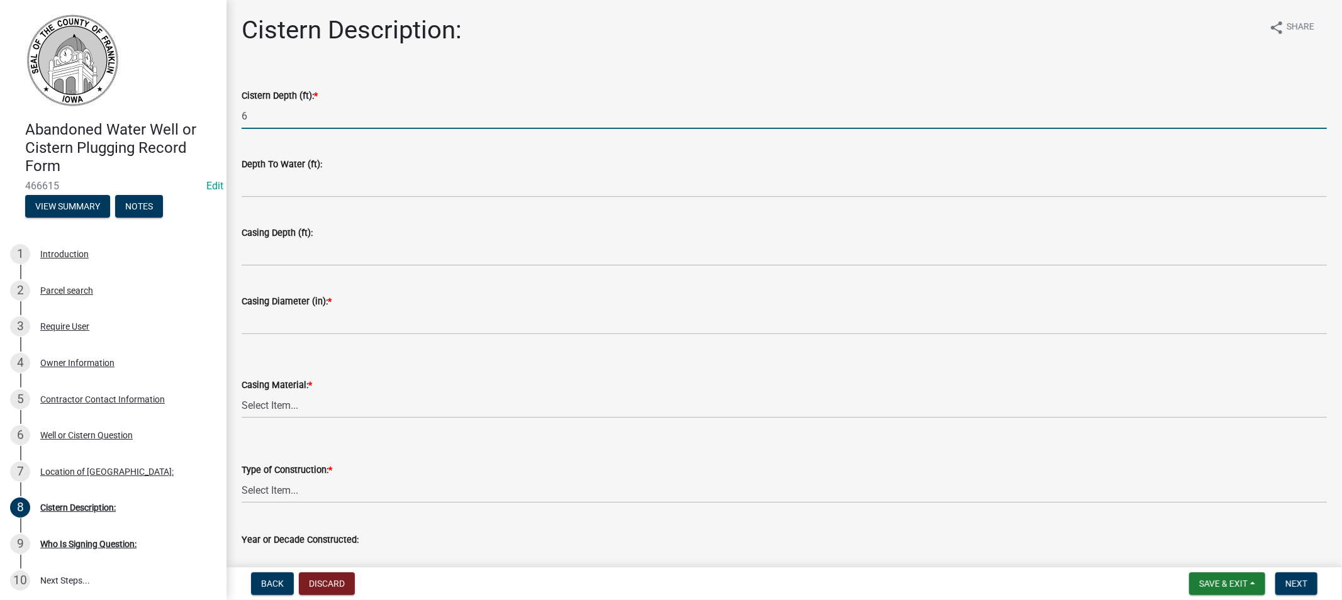
type input "6"
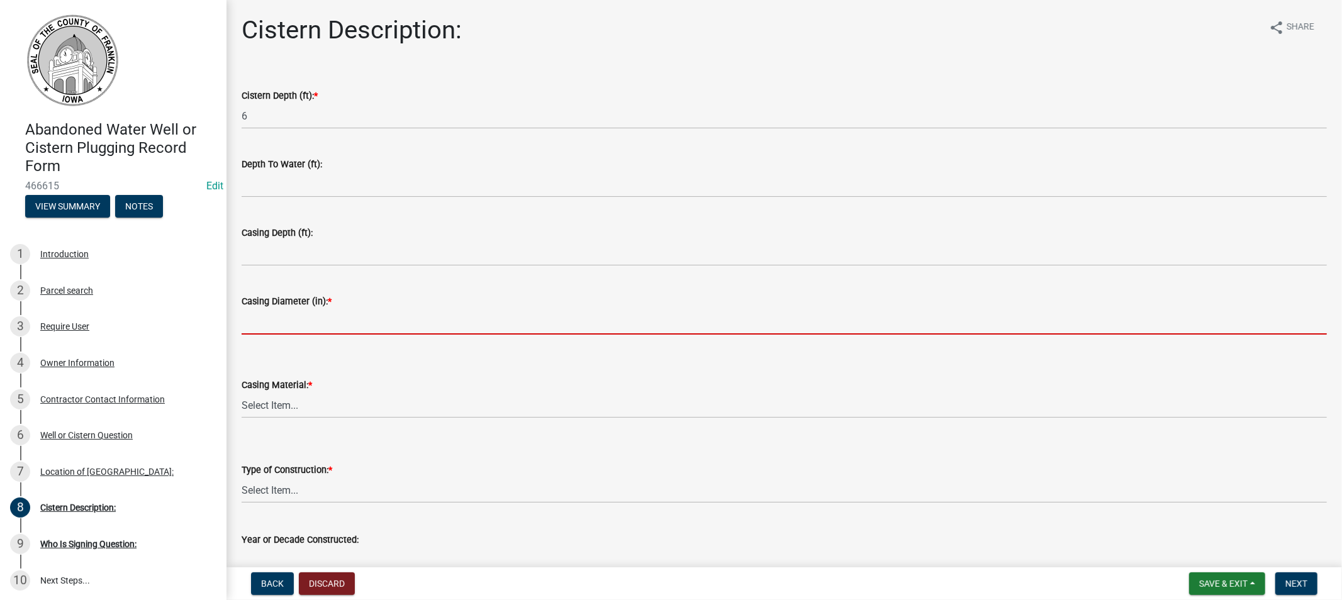
click at [289, 325] on input "Casing Diameter (in): *" at bounding box center [784, 322] width 1085 height 26
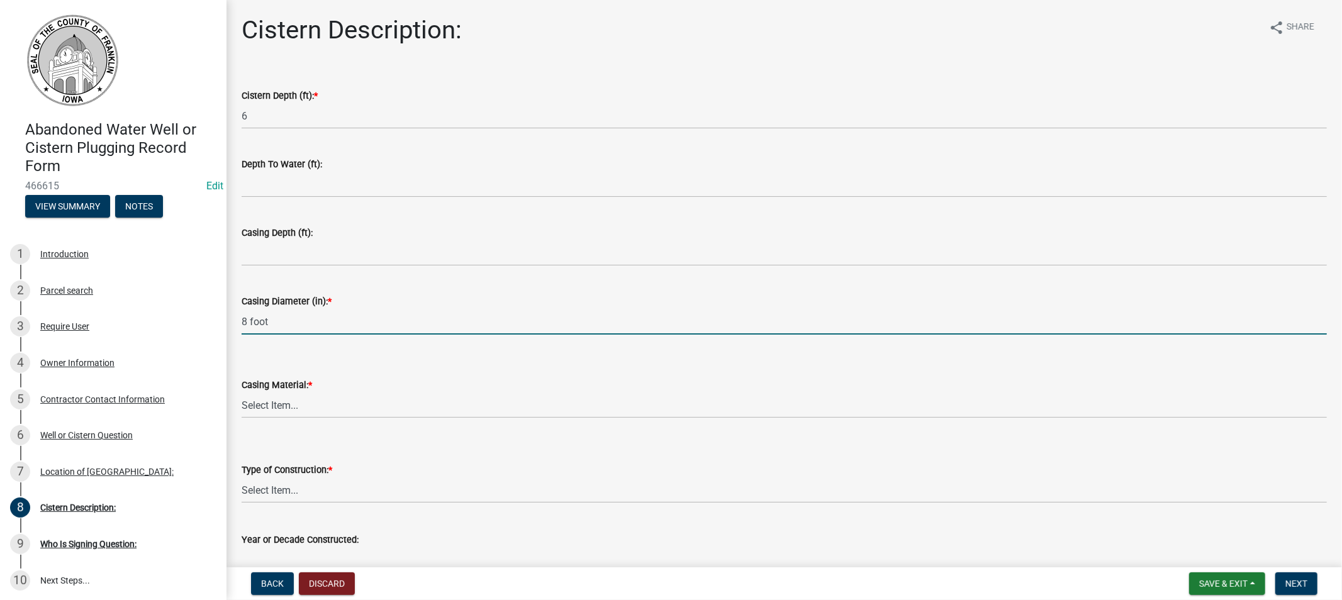
type input "8 foot"
click at [284, 410] on select "Select Item... Steel Plastic Concrete Clay Brick Stone" at bounding box center [784, 406] width 1085 height 26
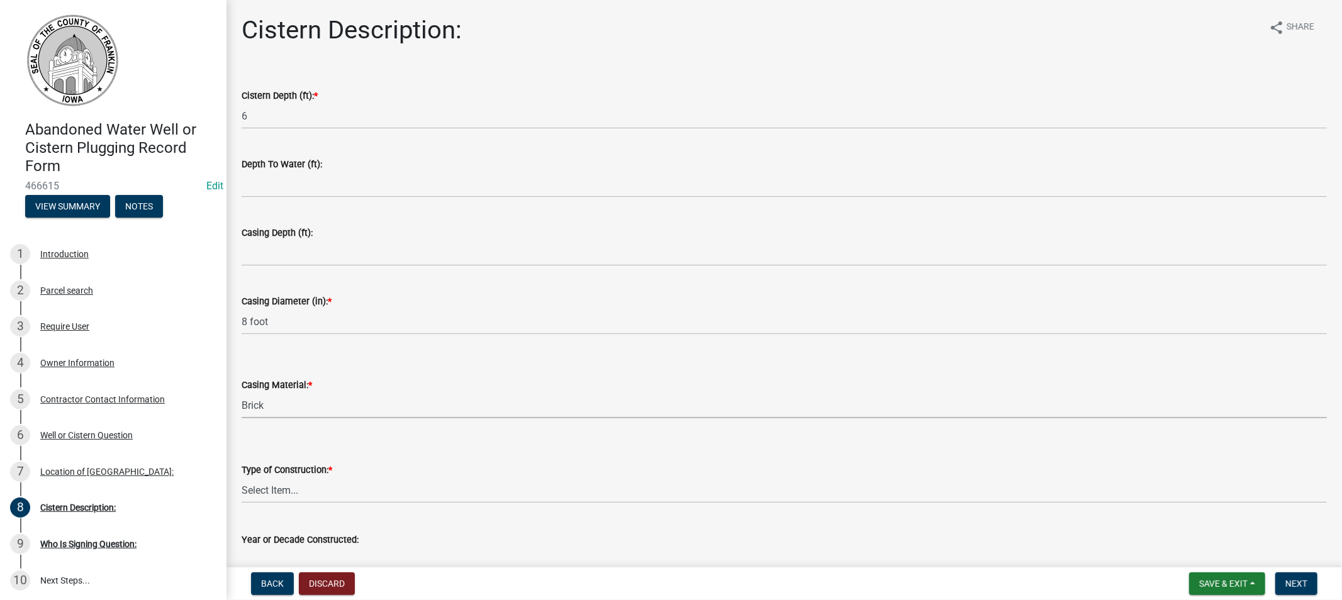
click at [242, 393] on select "Select Item... Steel Plastic Concrete Clay Brick Stone" at bounding box center [784, 406] width 1085 height 26
select select "eefe04b6-96e6-45f3-a8d4-29994ca72fad"
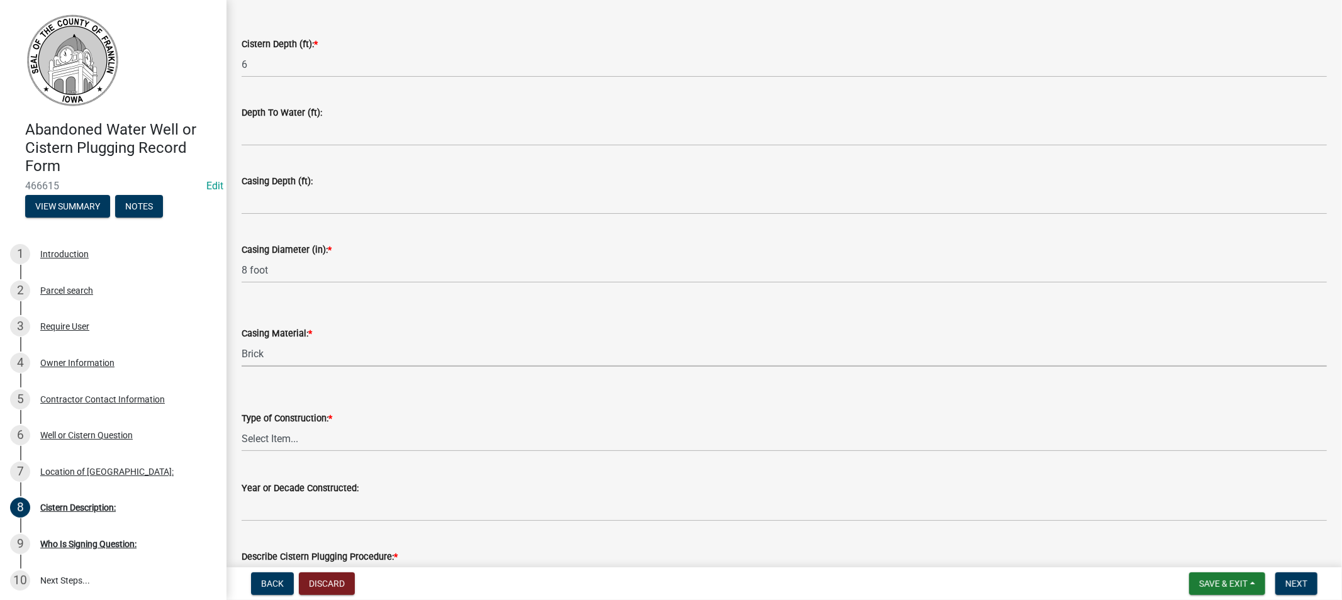
scroll to position [137, 0]
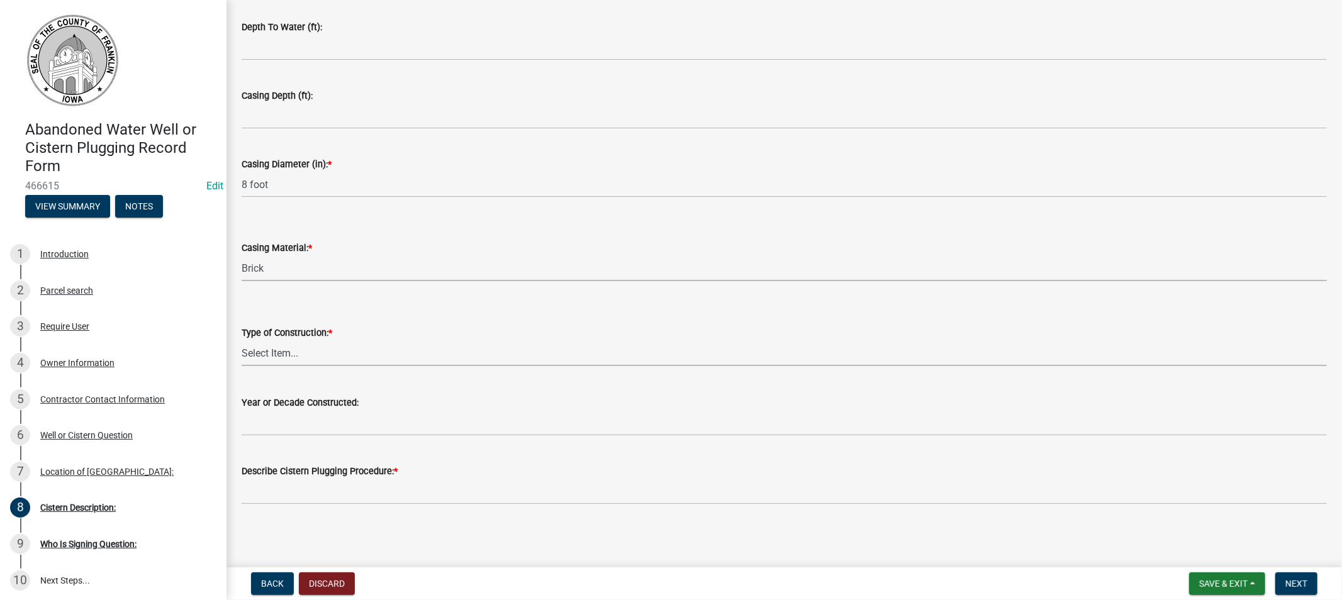
click at [286, 356] on select "Select Item... Drilled Driven Bored Dug Augured" at bounding box center [784, 353] width 1085 height 26
click at [242, 340] on select "Select Item... Drilled Driven Bored Dug Augured" at bounding box center [784, 353] width 1085 height 26
select select "4399e44f-76d1-4dd1-8a4d-947d9ae65e28"
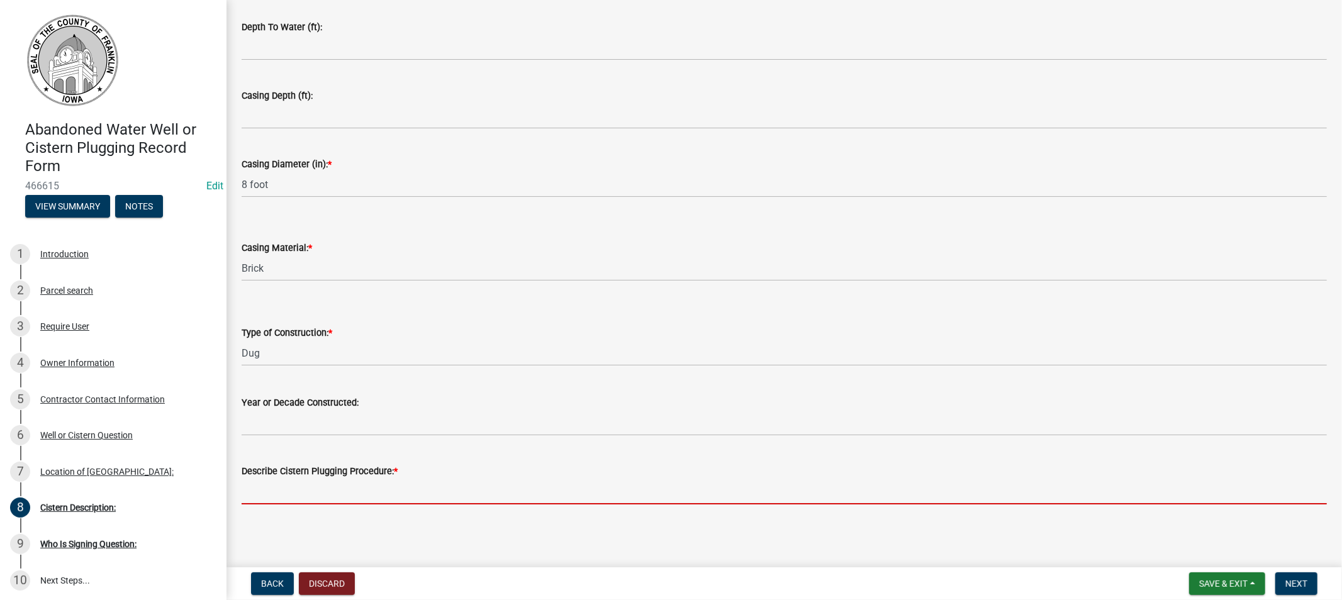
click at [335, 490] on input "Describe Cistern Plugging Procedure: *" at bounding box center [784, 492] width 1085 height 26
type input "dug up and filled with lime"
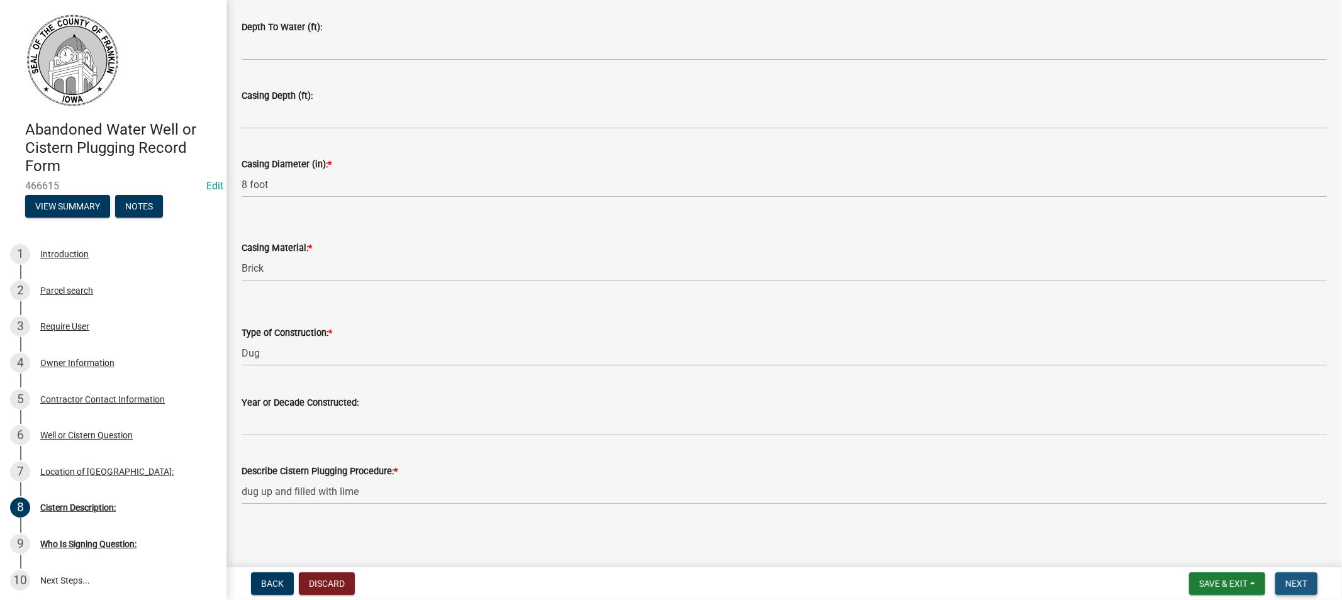
click at [1293, 581] on span "Next" at bounding box center [1297, 584] width 22 height 10
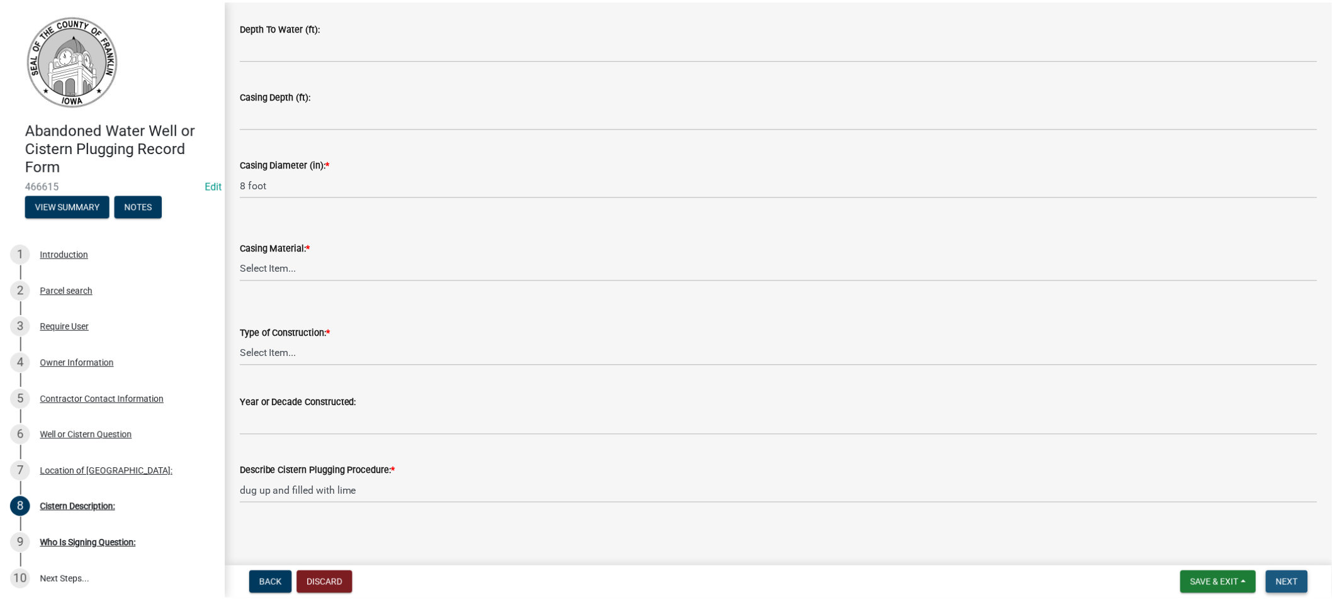
scroll to position [0, 0]
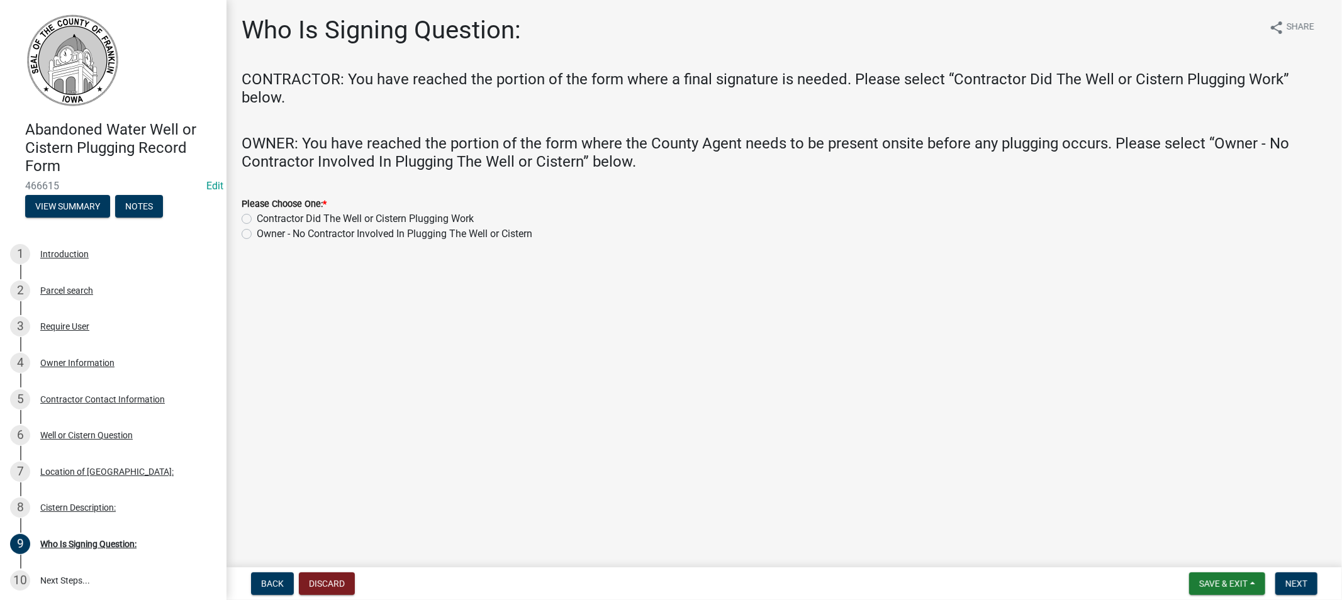
click at [257, 218] on label "Contractor Did The Well or Cistern Plugging Work" at bounding box center [365, 218] width 217 height 15
click at [257, 218] on input "Contractor Did The Well or Cistern Plugging Work" at bounding box center [261, 215] width 8 height 8
radio input "true"
click at [1311, 583] on button "Next" at bounding box center [1297, 584] width 42 height 23
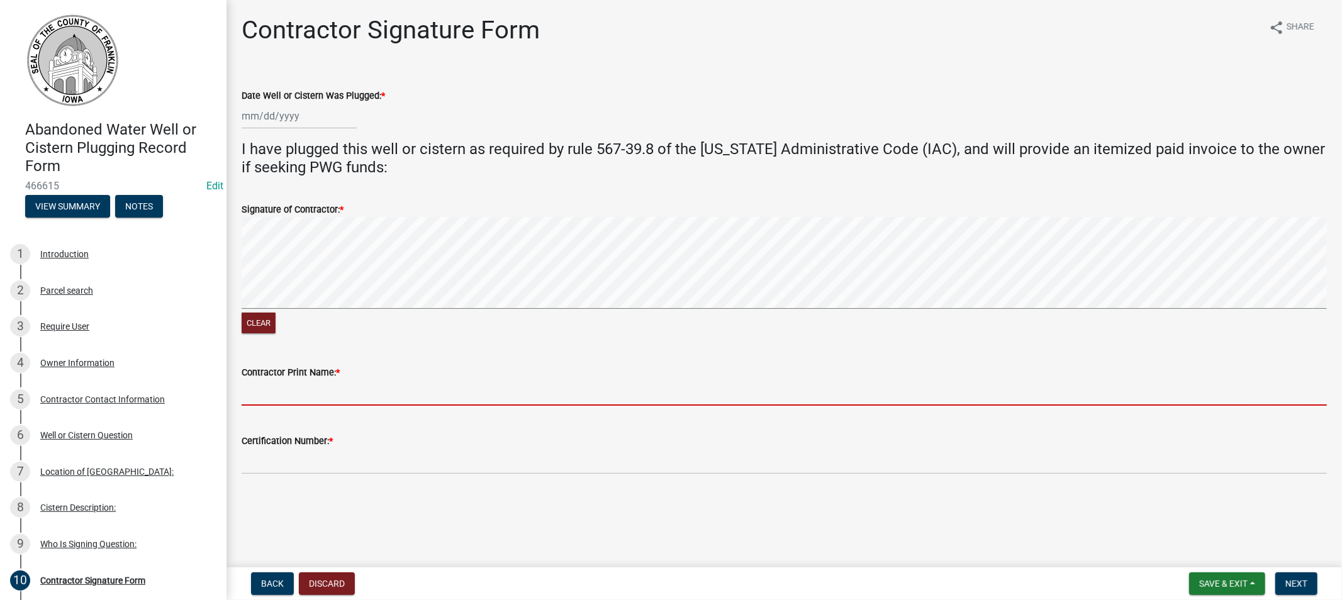
click at [310, 400] on input "Contractor Print Name: *" at bounding box center [784, 393] width 1085 height 26
type input "Layton Junker"
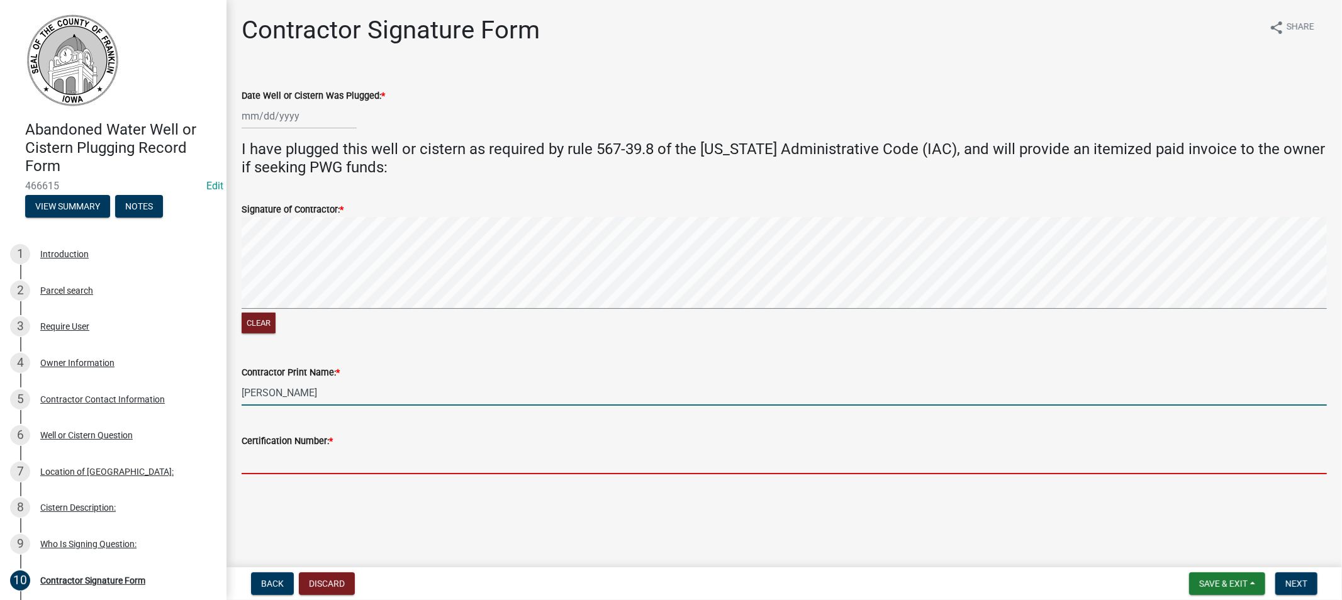
click at [315, 462] on input "Certification Number: *" at bounding box center [784, 462] width 1085 height 26
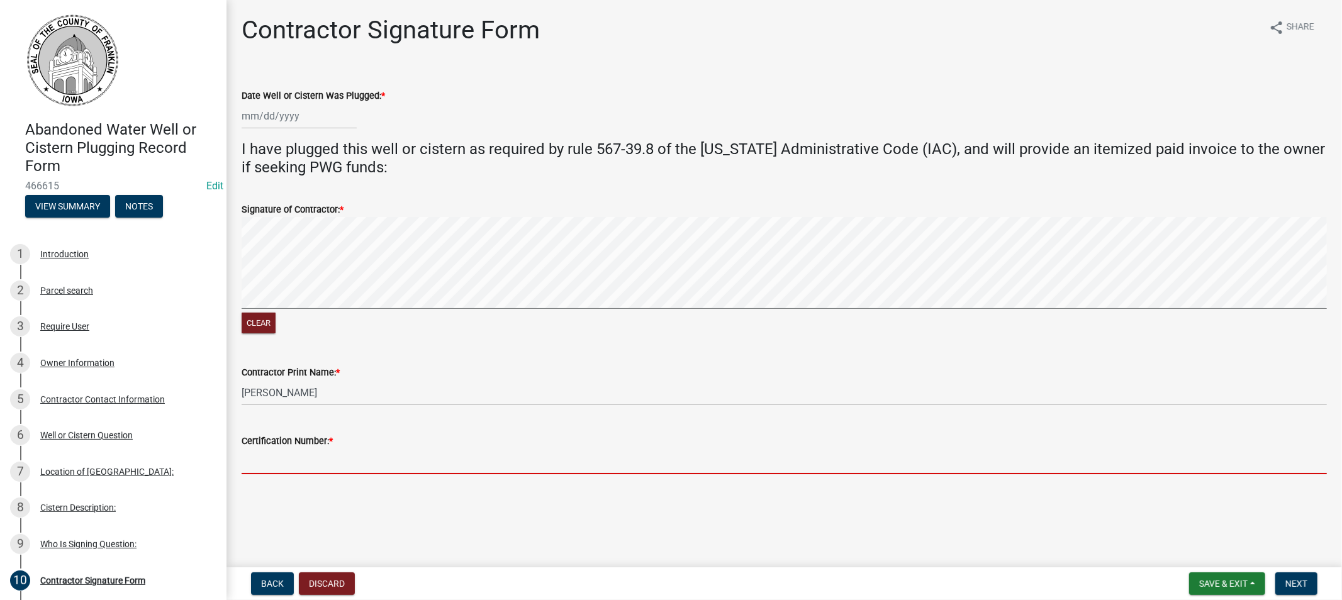
type input "7114"
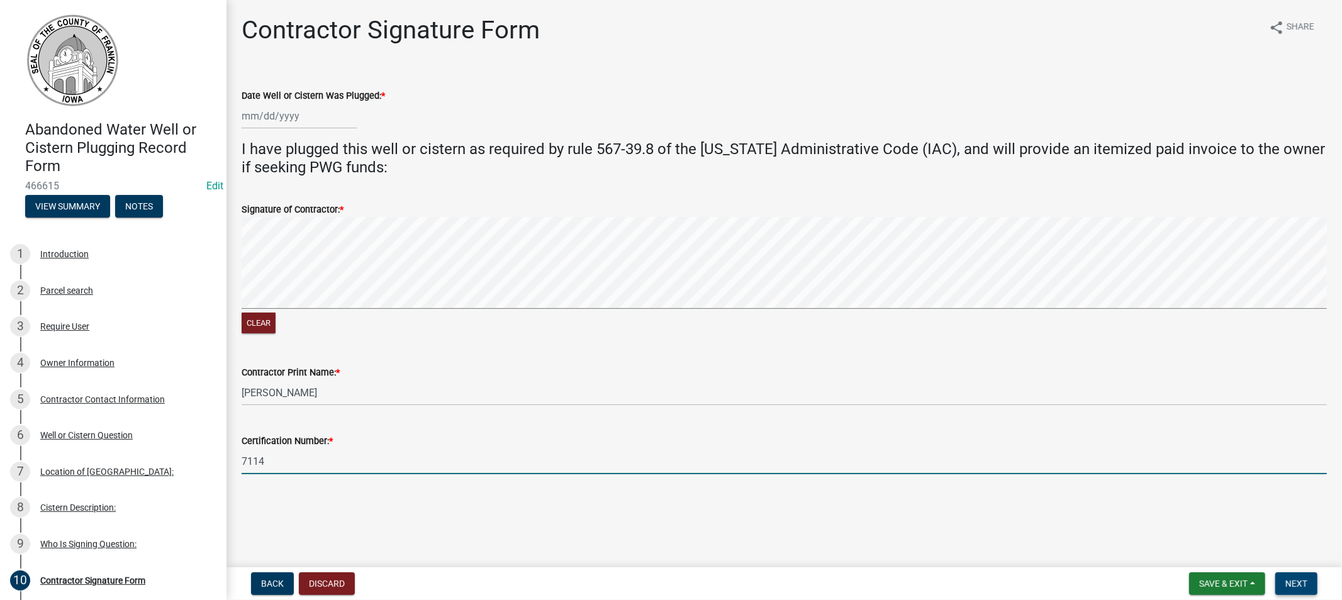
click at [1291, 581] on span "Next" at bounding box center [1297, 584] width 22 height 10
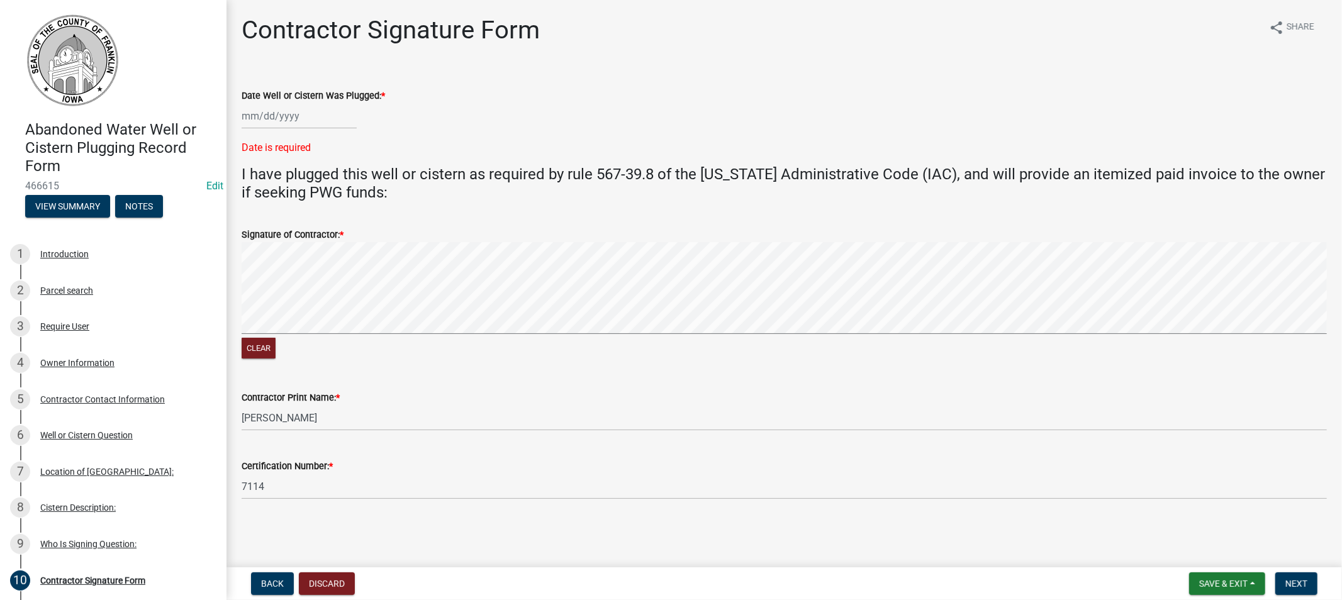
click at [269, 118] on div at bounding box center [299, 116] width 115 height 26
select select "8"
select select "2025"
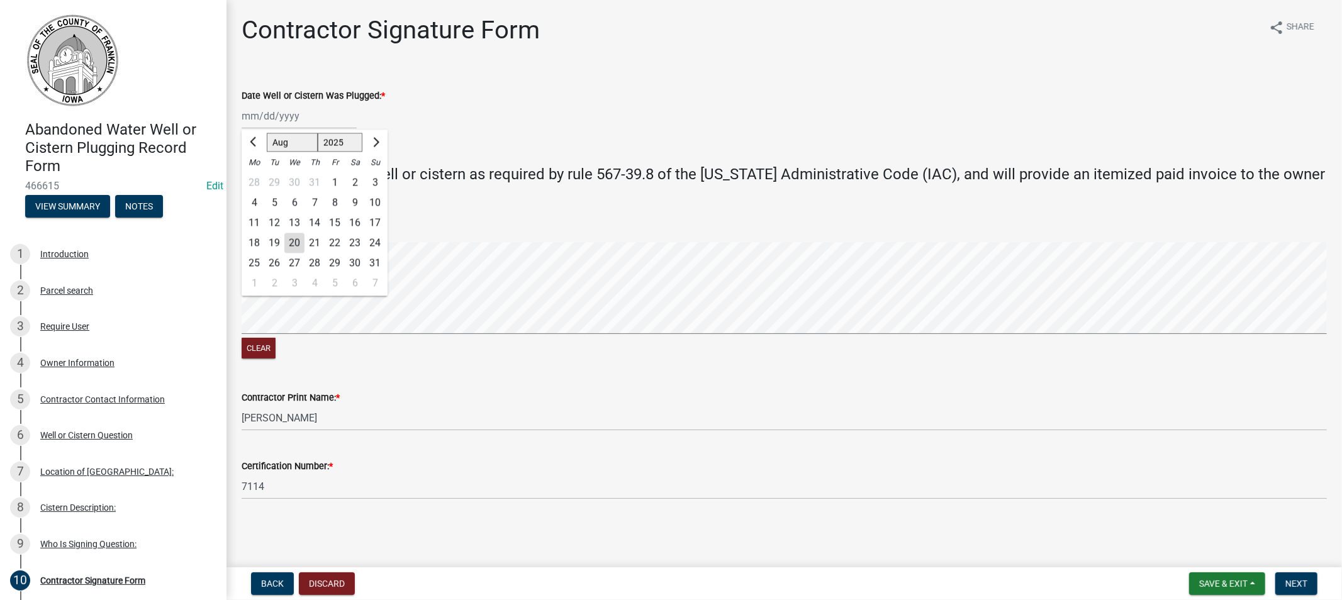
click at [273, 223] on div "12" at bounding box center [274, 223] width 20 height 20
type input "08/12/2025"
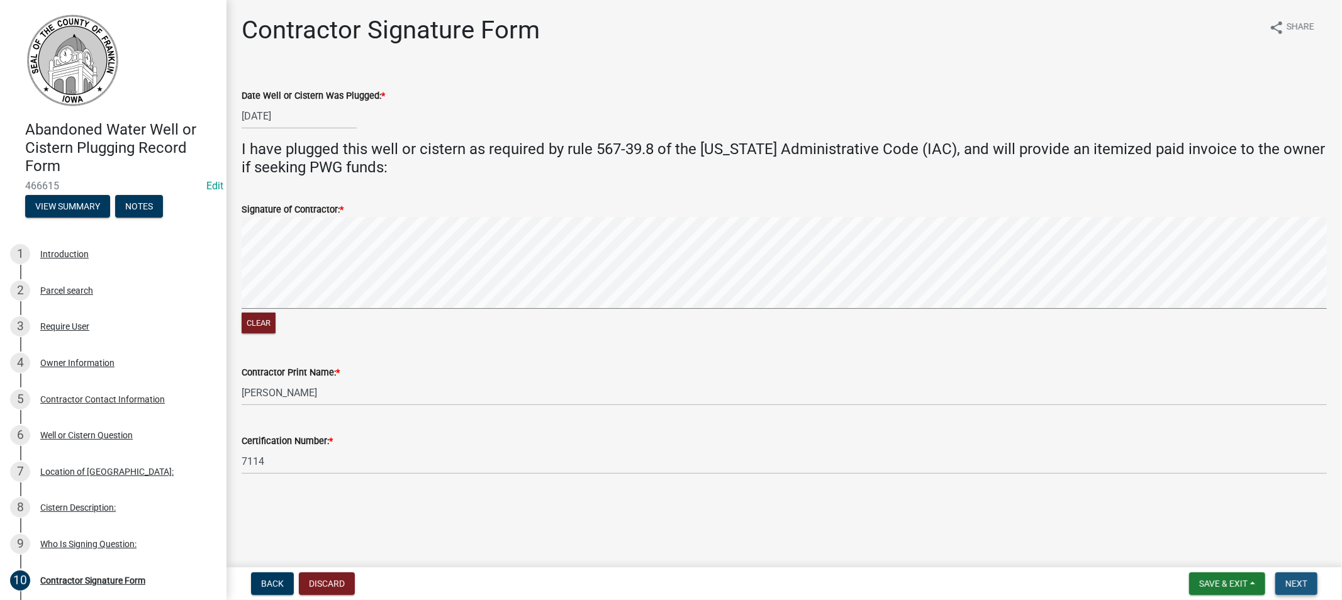
drag, startPoint x: 1306, startPoint y: 580, endPoint x: 1270, endPoint y: 580, distance: 36.5
click at [1299, 583] on span "Next" at bounding box center [1297, 584] width 22 height 10
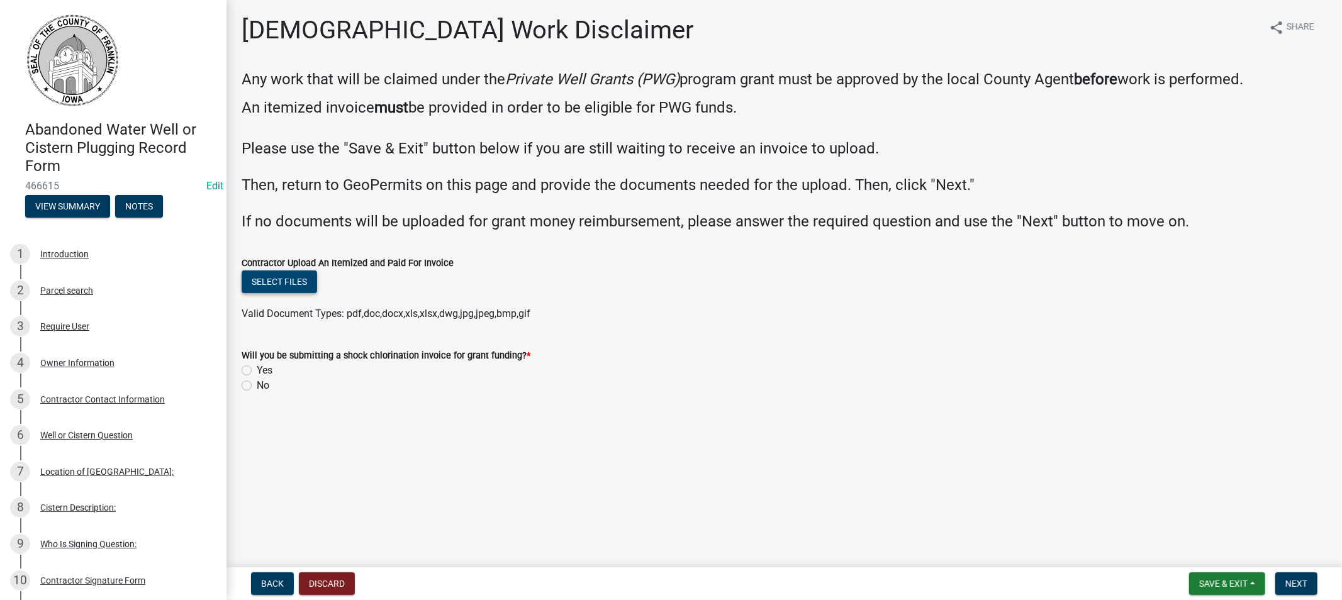
click at [273, 281] on button "Select files" at bounding box center [280, 282] width 76 height 23
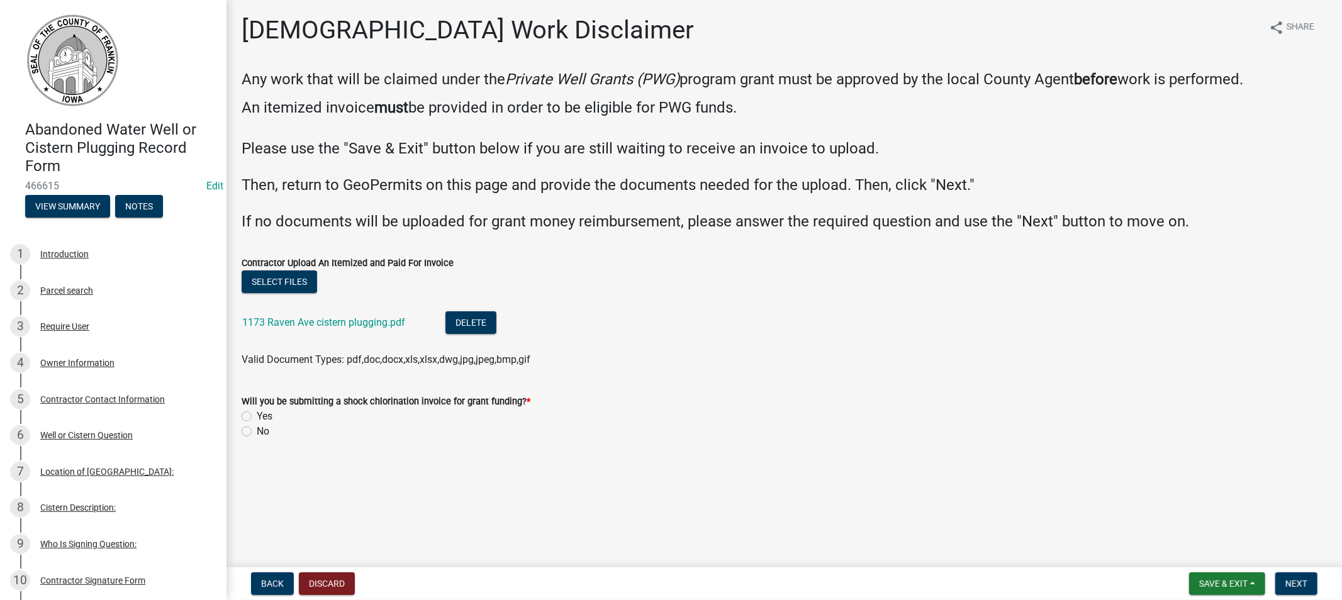
click at [257, 432] on label "No" at bounding box center [263, 431] width 13 height 15
click at [257, 432] on input "No" at bounding box center [261, 428] width 8 height 8
radio input "true"
click at [1293, 586] on span "Next" at bounding box center [1297, 584] width 22 height 10
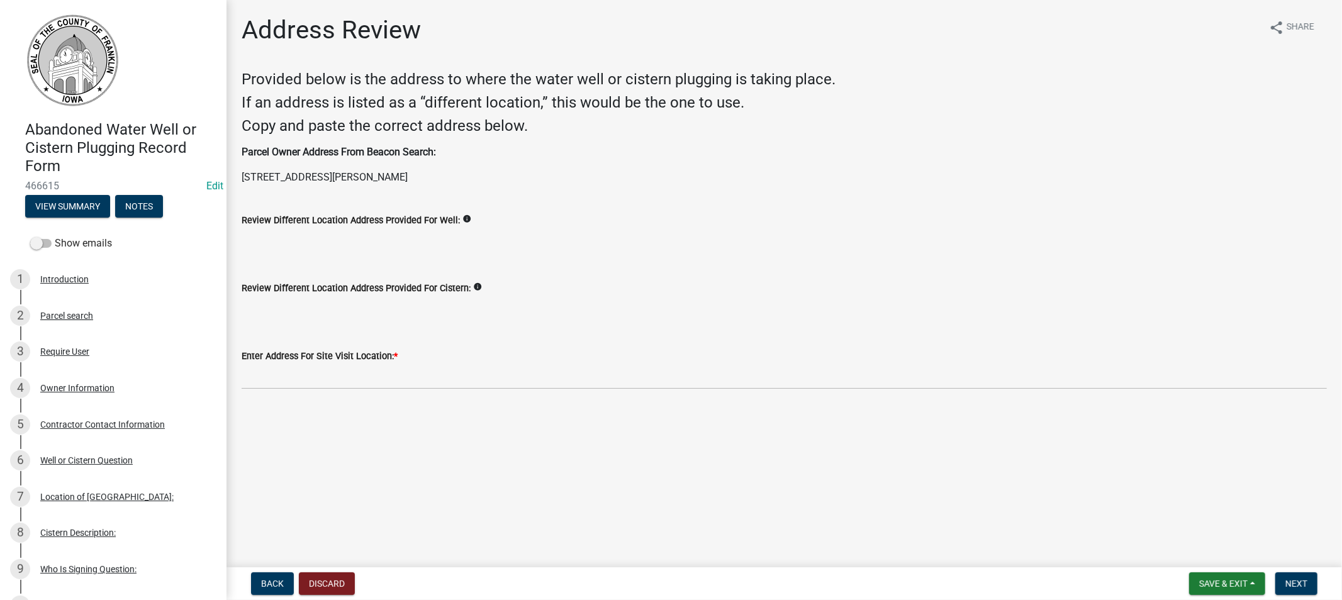
drag, startPoint x: 418, startPoint y: 174, endPoint x: 237, endPoint y: 173, distance: 181.2
click at [237, 173] on div "Parcel Owner Address From Beacon Search: 2274 Balsam Ave, Meservey, IA 50457" at bounding box center [784, 165] width 1104 height 40
click at [480, 192] on wm-data-entity-input "Parcel Owner Address From Beacon Search: 2274 Balsam Ave, Meservey, IA 50457" at bounding box center [784, 170] width 1085 height 50
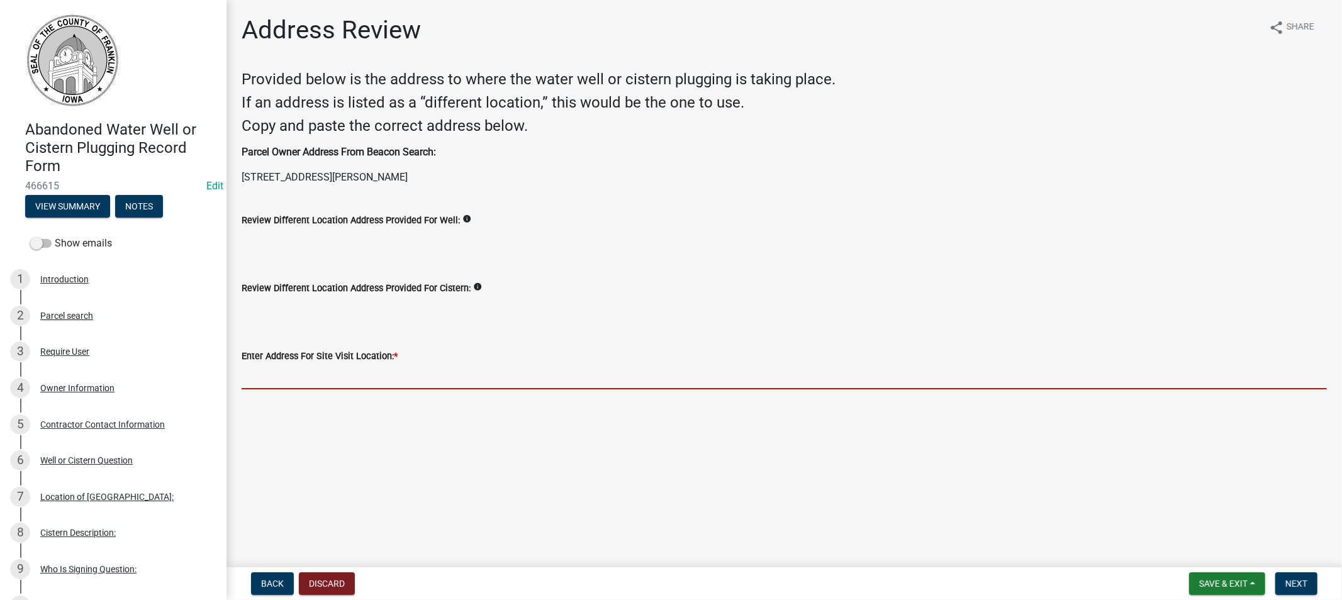
click at [317, 378] on input "Enter Address For Site Visit Location: *" at bounding box center [784, 377] width 1085 height 26
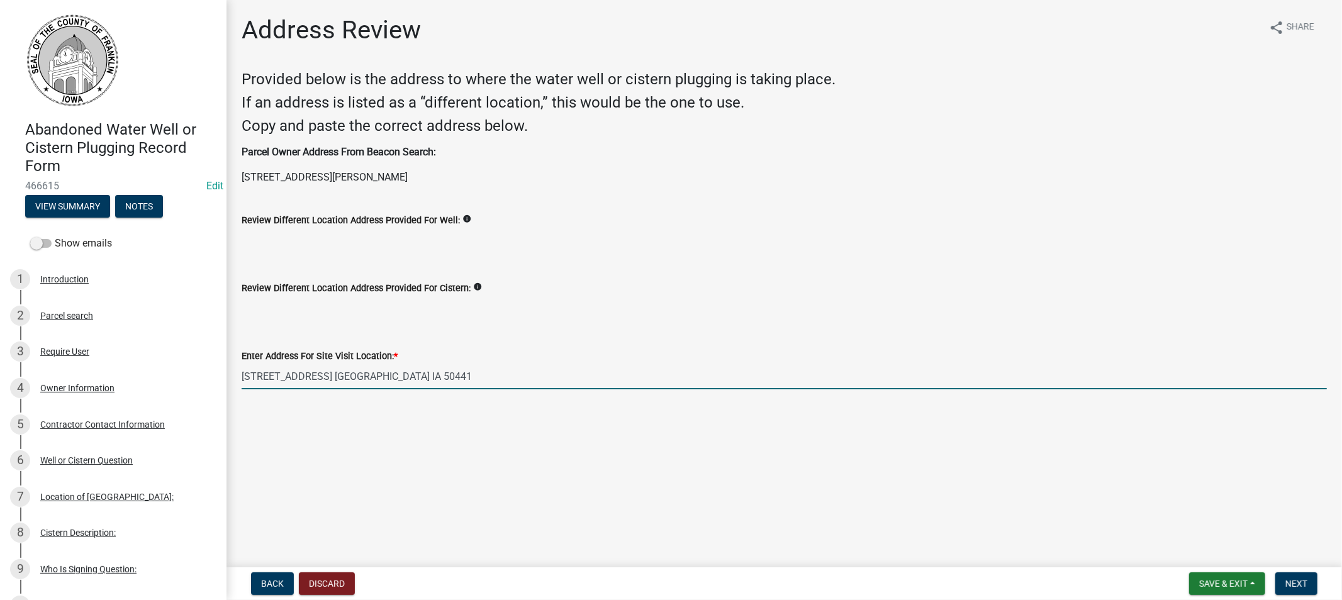
drag, startPoint x: 413, startPoint y: 378, endPoint x: 240, endPoint y: 378, distance: 173.1
click at [240, 378] on div "Enter Address For Site Visit Location: * 1173 Raven Ave. Hampton IA 50441" at bounding box center [784, 360] width 1104 height 59
type input "1173 Raven Ave. Hampton IA 50441"
drag, startPoint x: 646, startPoint y: 288, endPoint x: 726, endPoint y: 288, distance: 79.9
click at [661, 287] on div "Review Different Location Address Provided For Cistern: info" at bounding box center [784, 288] width 1085 height 15
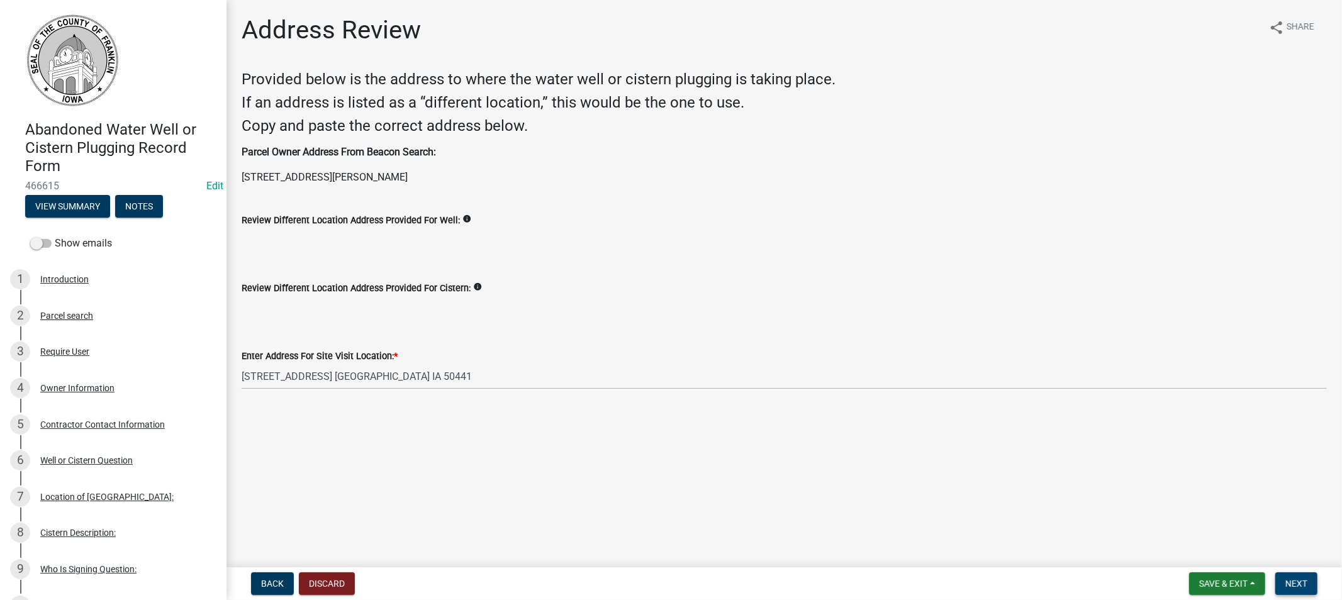
click at [1304, 581] on span "Next" at bounding box center [1297, 584] width 22 height 10
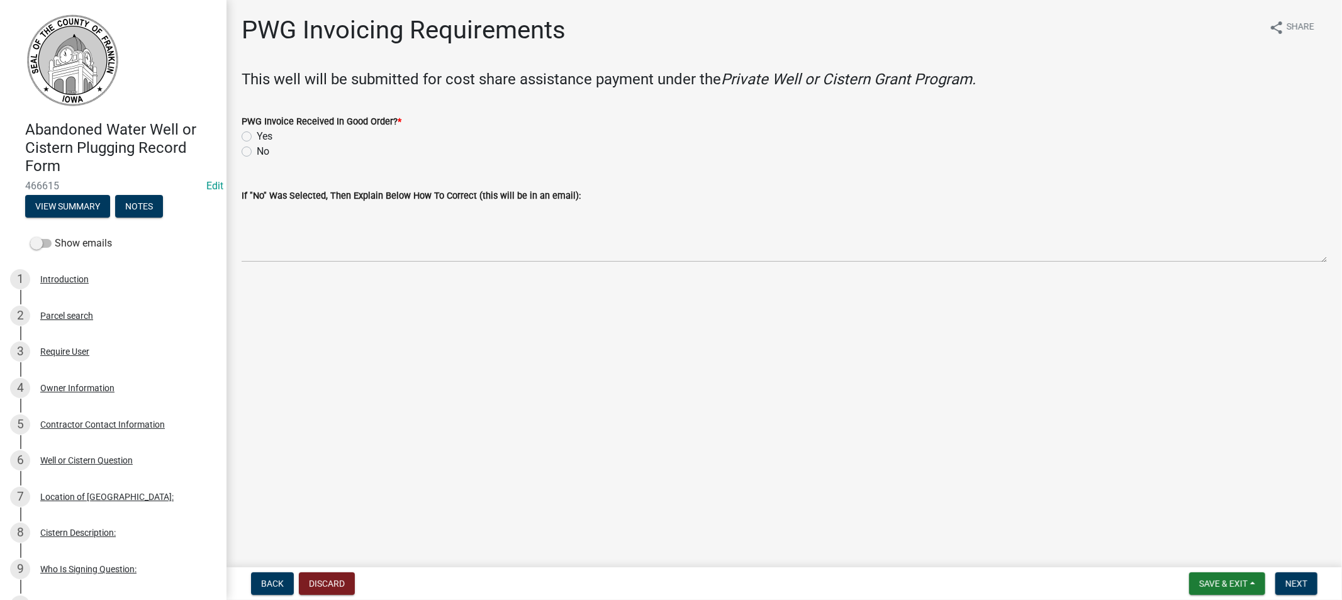
click at [257, 135] on label "Yes" at bounding box center [265, 136] width 16 height 15
click at [257, 135] on input "Yes" at bounding box center [261, 133] width 8 height 8
radio input "true"
click at [1297, 583] on span "Next" at bounding box center [1297, 584] width 22 height 10
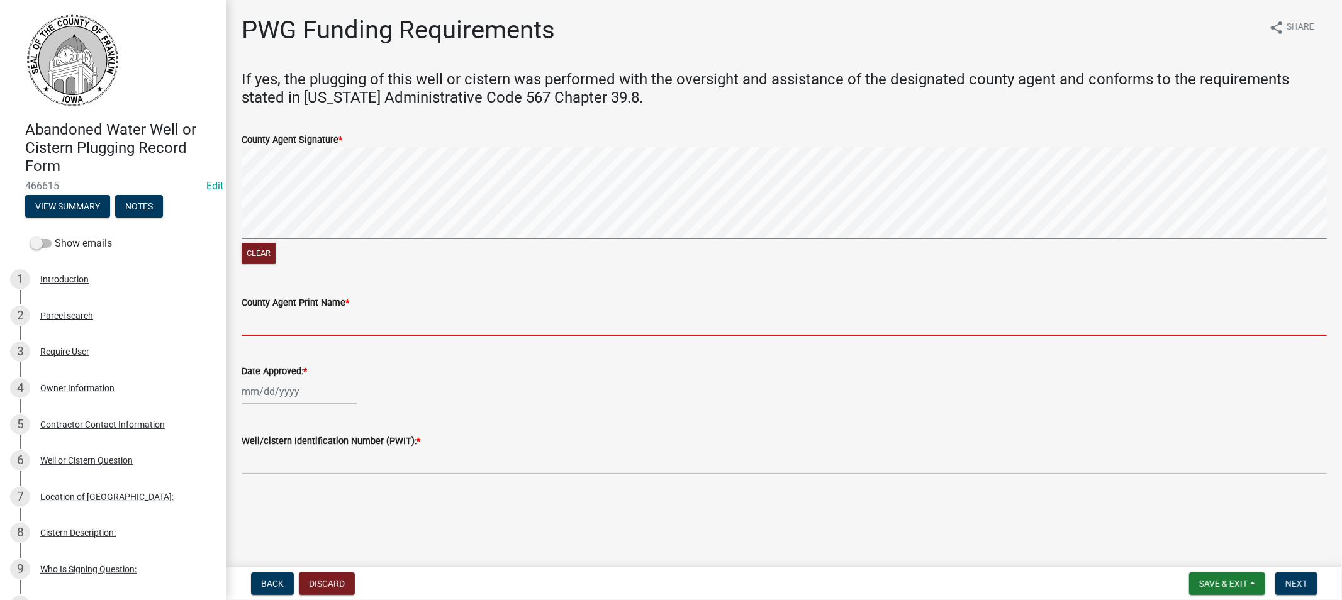
click at [327, 324] on input "County Agent Print Name *" at bounding box center [784, 323] width 1085 height 26
type input "[PERSON_NAME]"
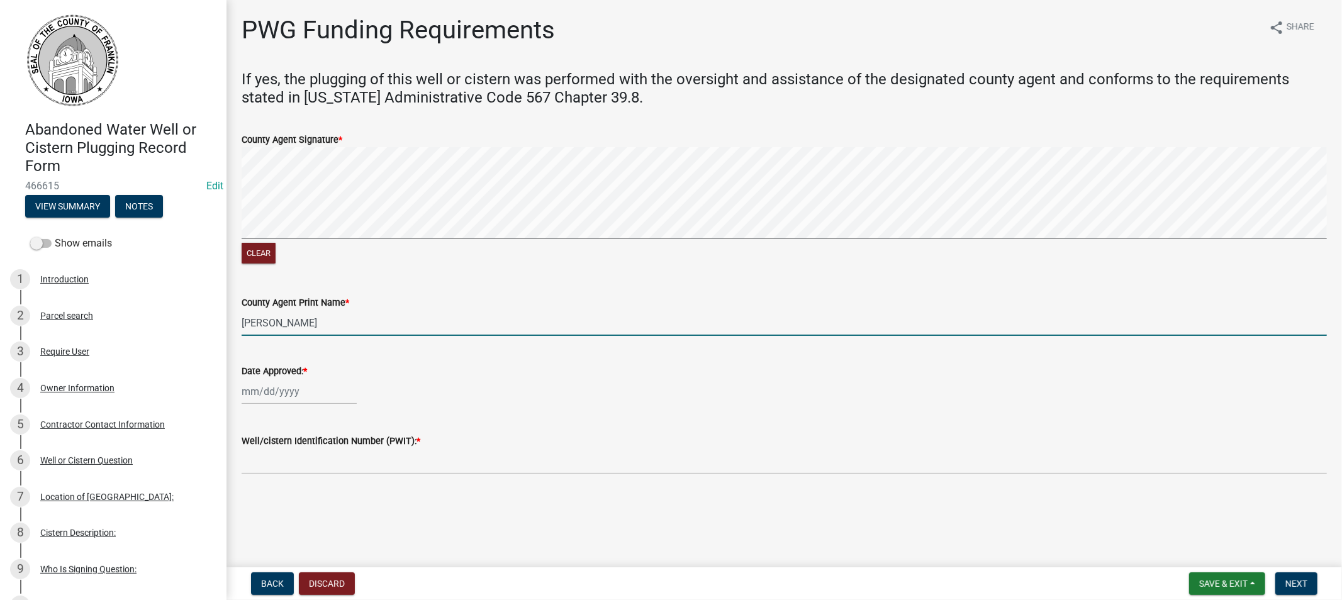
click at [294, 397] on div at bounding box center [299, 392] width 115 height 26
select select "8"
select select "2025"
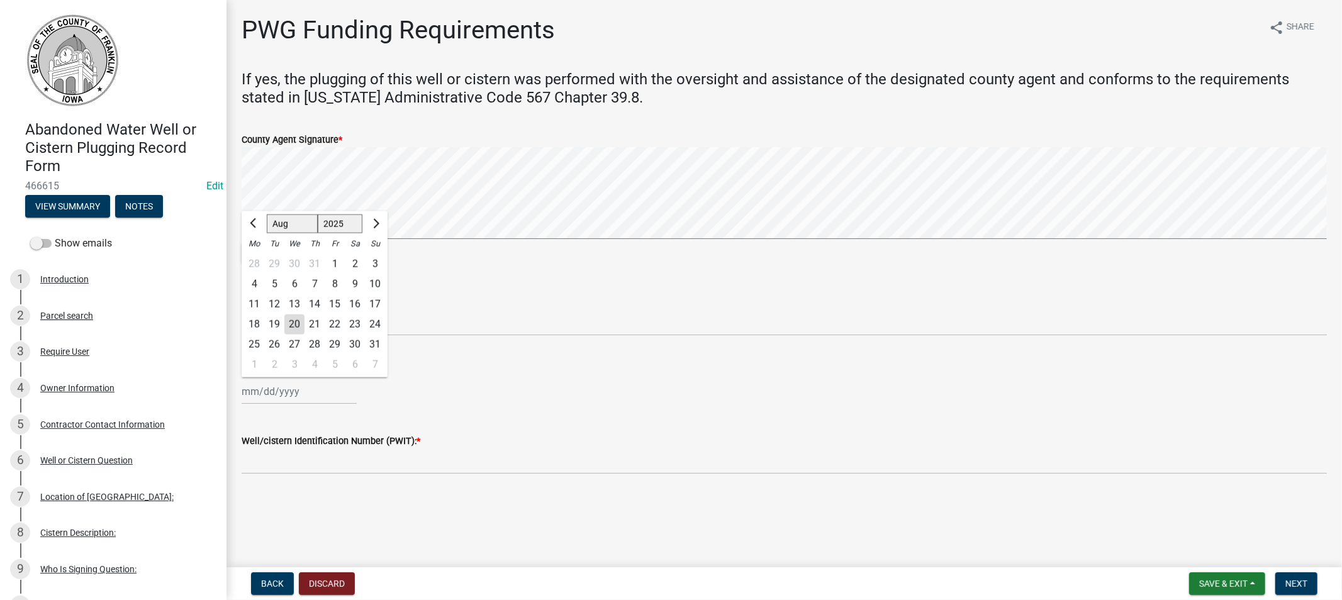
click at [292, 323] on div "20" at bounding box center [294, 325] width 20 height 20
type input "08/20/2025"
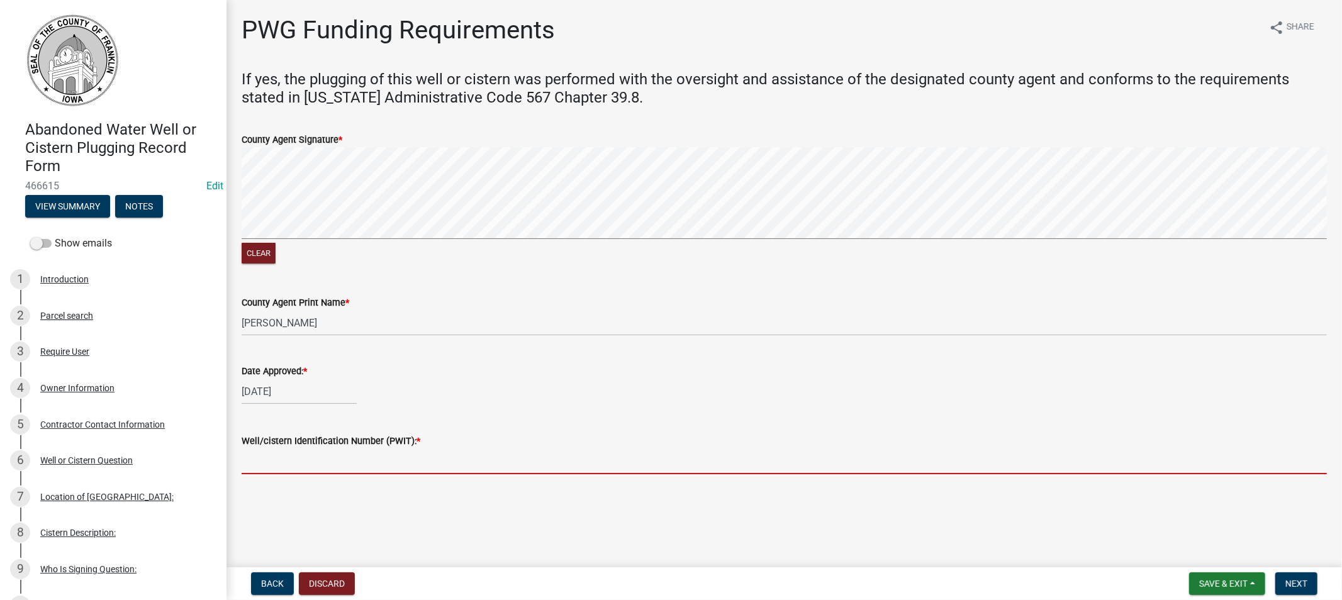
click at [317, 466] on input "Well/cistern Identification Number (PWIT): *" at bounding box center [784, 462] width 1085 height 26
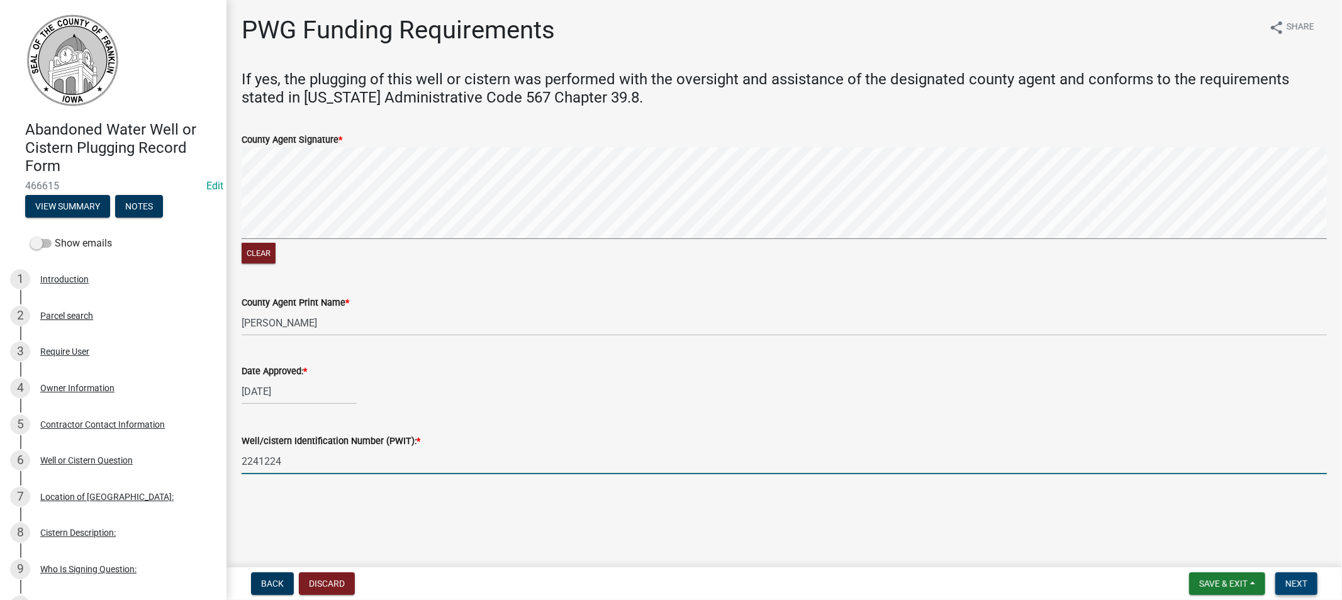
type input "2241224"
click at [1293, 579] on span "Next" at bounding box center [1297, 584] width 22 height 10
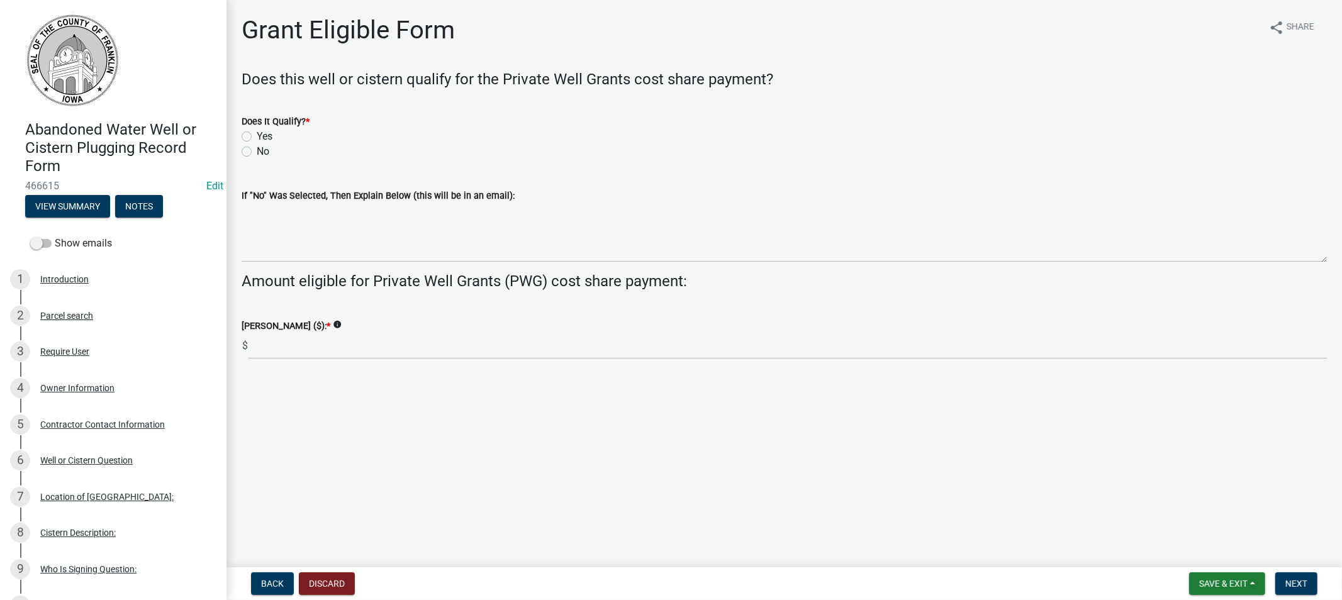
click at [257, 135] on label "Yes" at bounding box center [265, 136] width 16 height 15
click at [257, 135] on input "Yes" at bounding box center [261, 133] width 8 height 8
radio input "true"
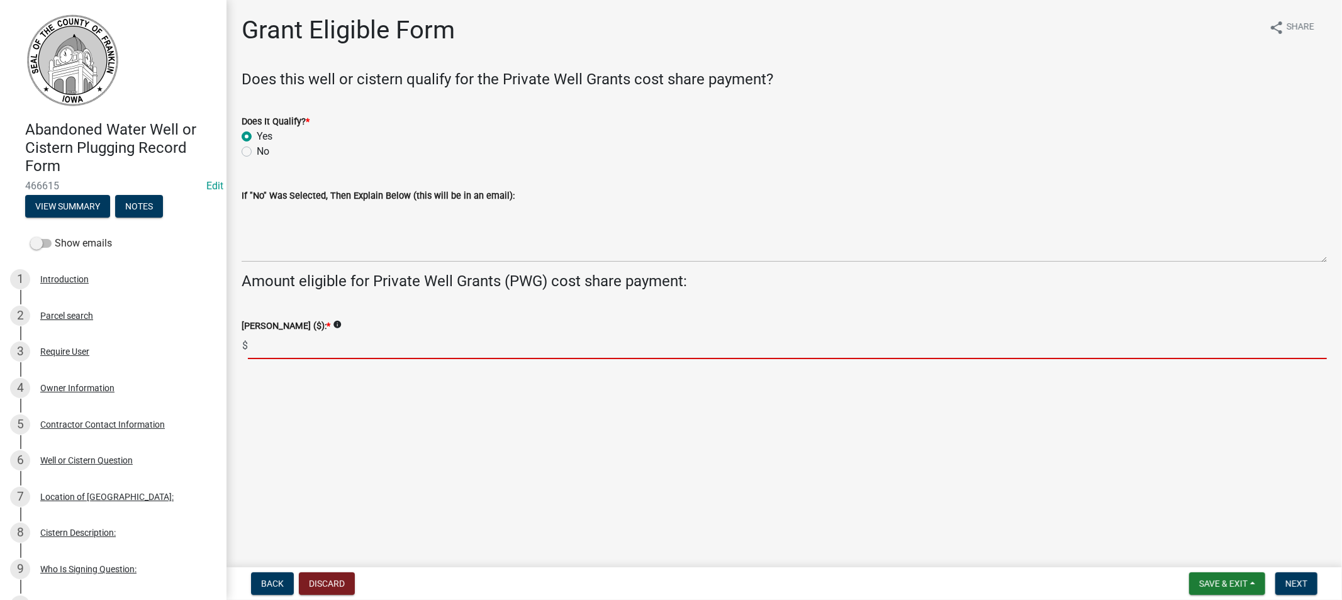
click at [288, 342] on input "text" at bounding box center [787, 347] width 1079 height 26
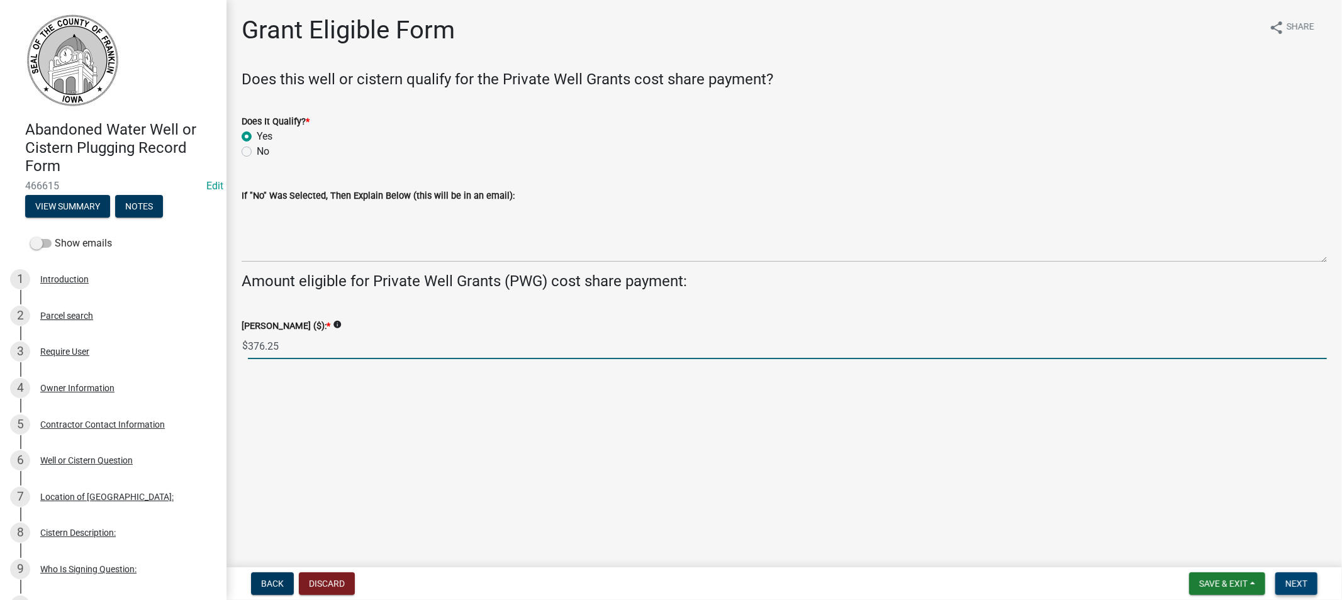
type input "376.25"
drag, startPoint x: 1304, startPoint y: 584, endPoint x: 1294, endPoint y: 581, distance: 10.4
click at [1303, 584] on span "Next" at bounding box center [1297, 584] width 22 height 10
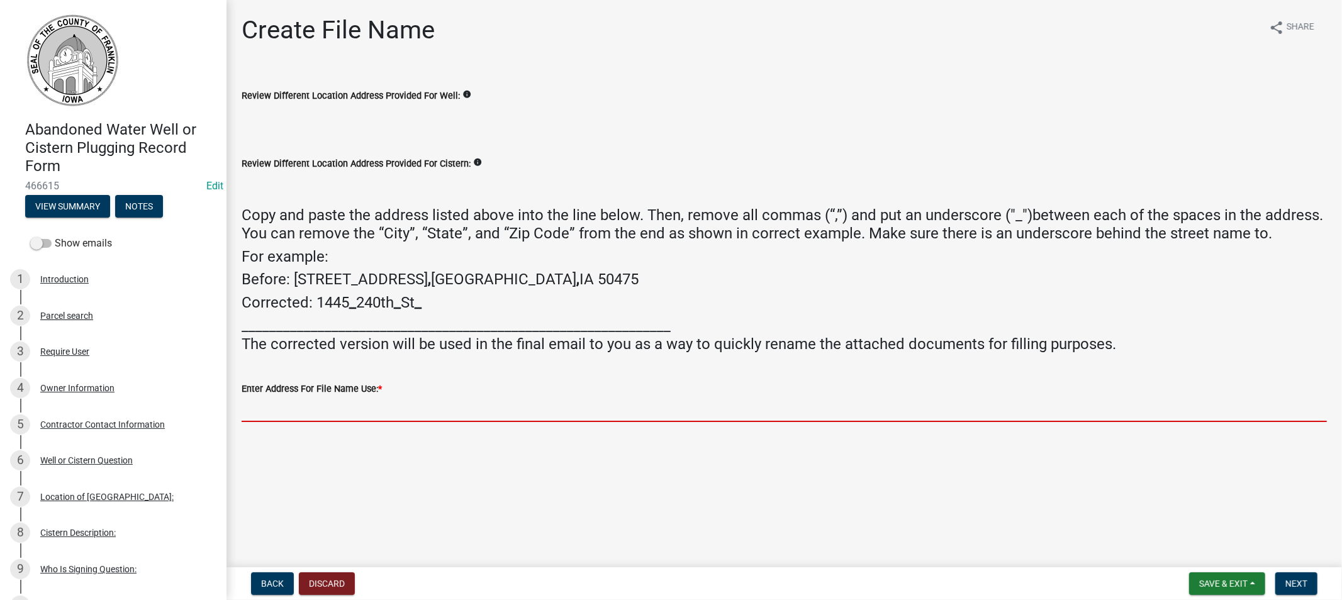
click at [324, 410] on input "Enter Address For File Name Use: *" at bounding box center [784, 409] width 1085 height 26
paste input "1173 Raven Ave. Hampton IA 50441"
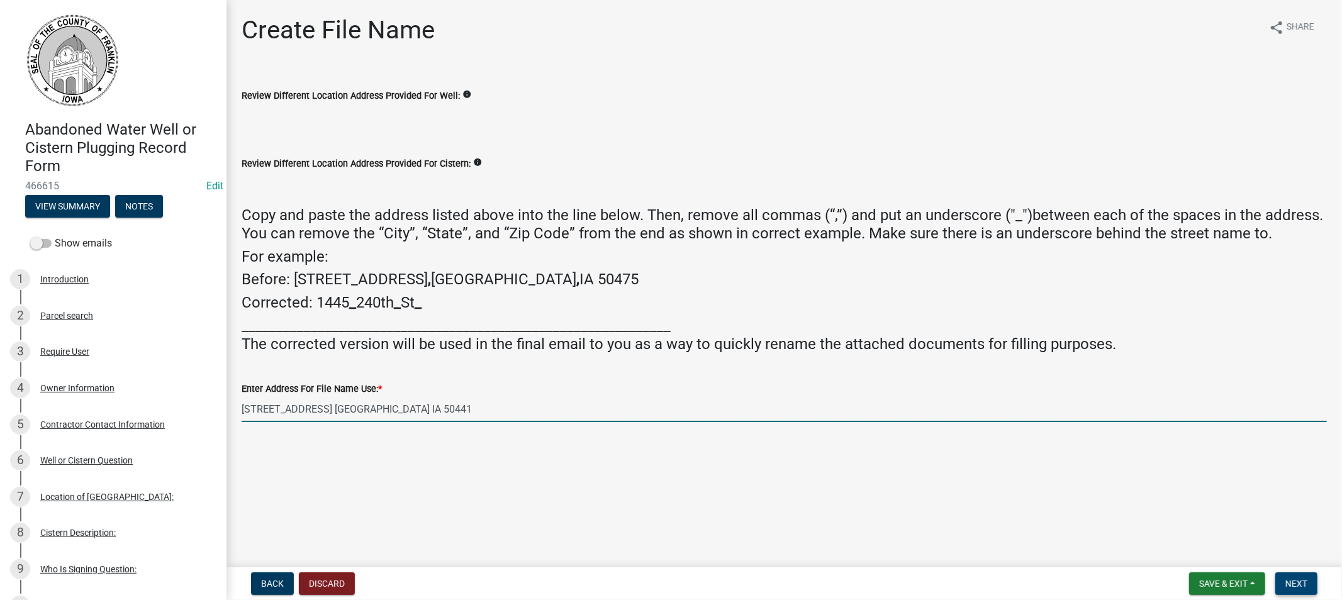
type input "1173 Raven Ave. Hampton IA 50441"
click at [1300, 587] on span "Next" at bounding box center [1297, 584] width 22 height 10
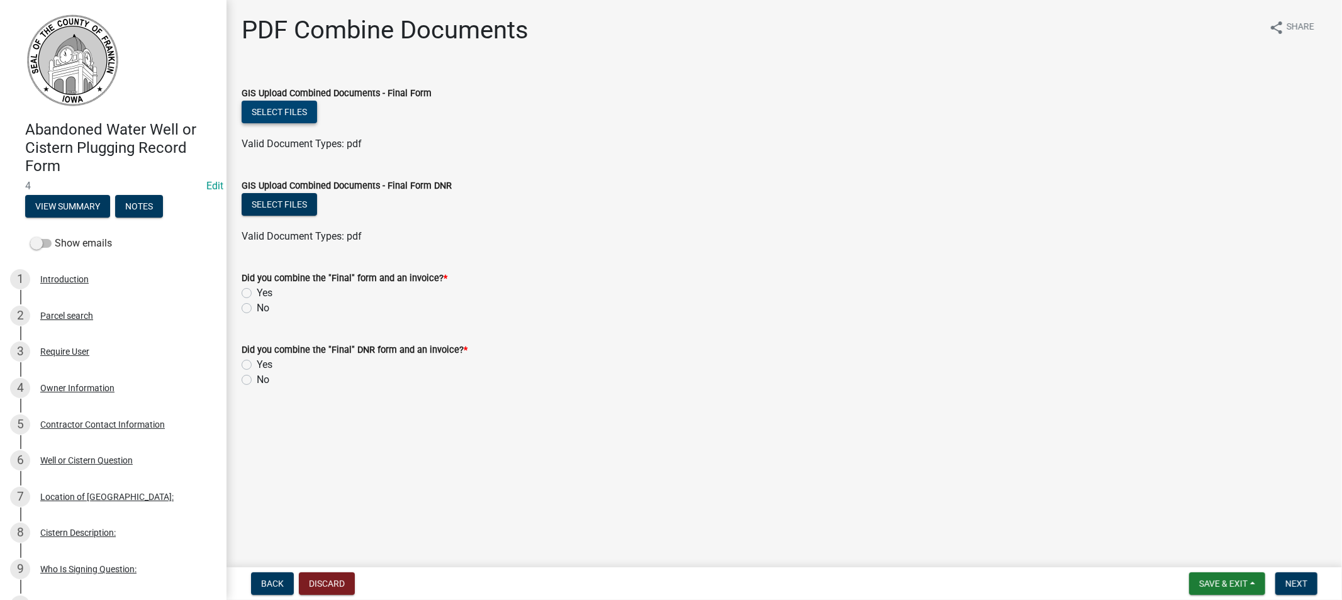
click at [278, 116] on button "Select files" at bounding box center [280, 112] width 76 height 23
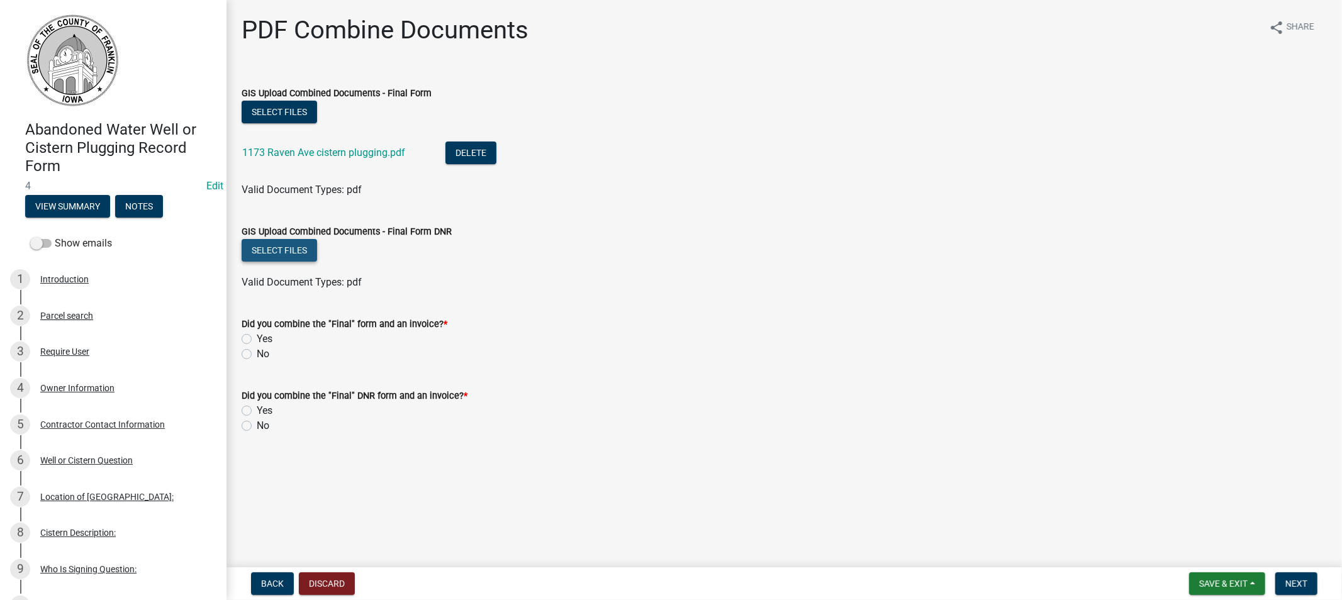
click at [285, 247] on button "Select files" at bounding box center [280, 250] width 76 height 23
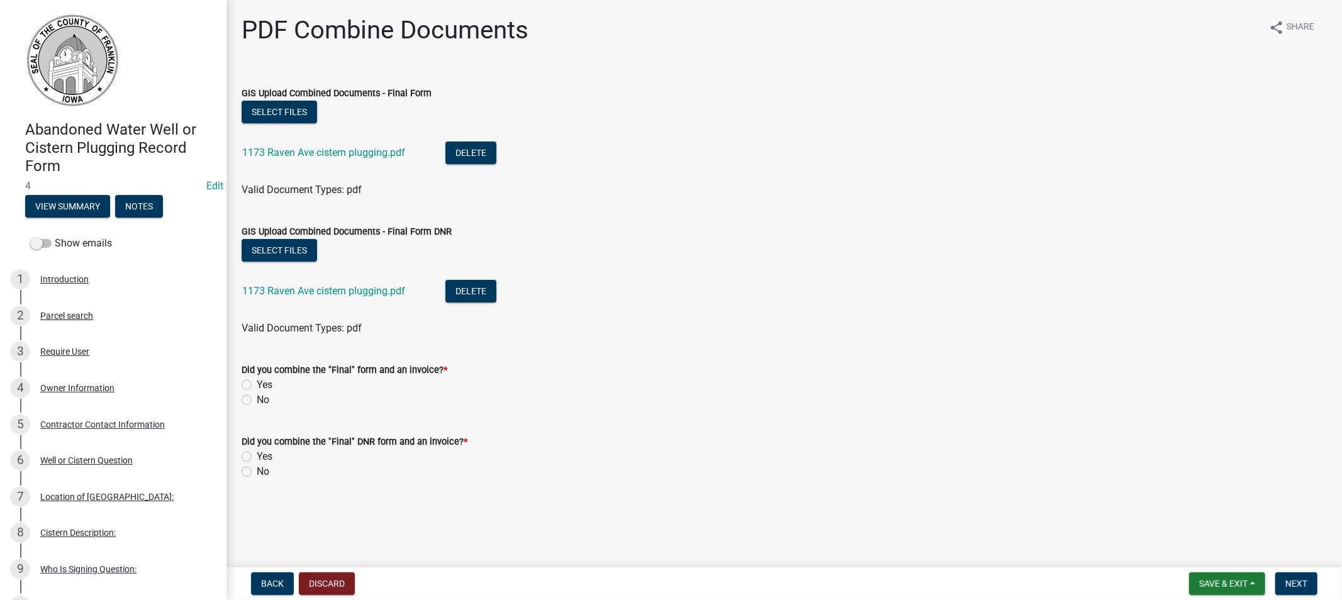
click at [257, 382] on label "Yes" at bounding box center [265, 385] width 16 height 15
click at [257, 382] on input "Yes" at bounding box center [261, 382] width 8 height 8
radio input "true"
click at [257, 455] on label "Yes" at bounding box center [265, 456] width 16 height 15
click at [257, 455] on input "Yes" at bounding box center [261, 453] width 8 height 8
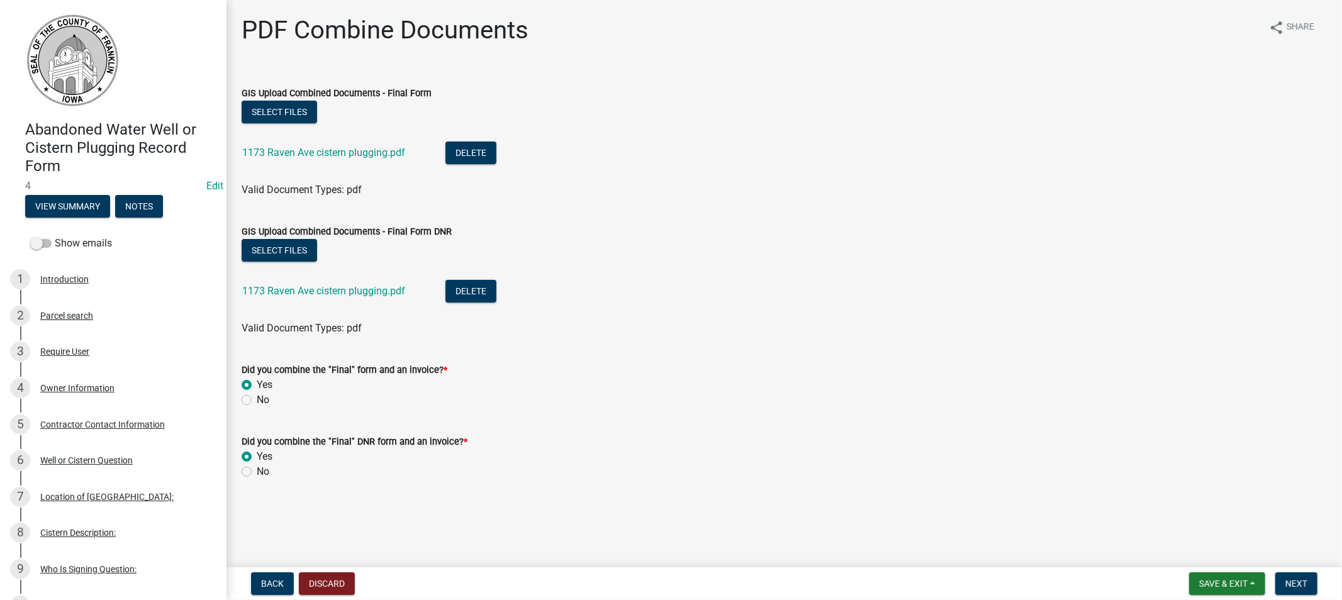
radio input "true"
click at [1293, 582] on span "Next" at bounding box center [1297, 584] width 22 height 10
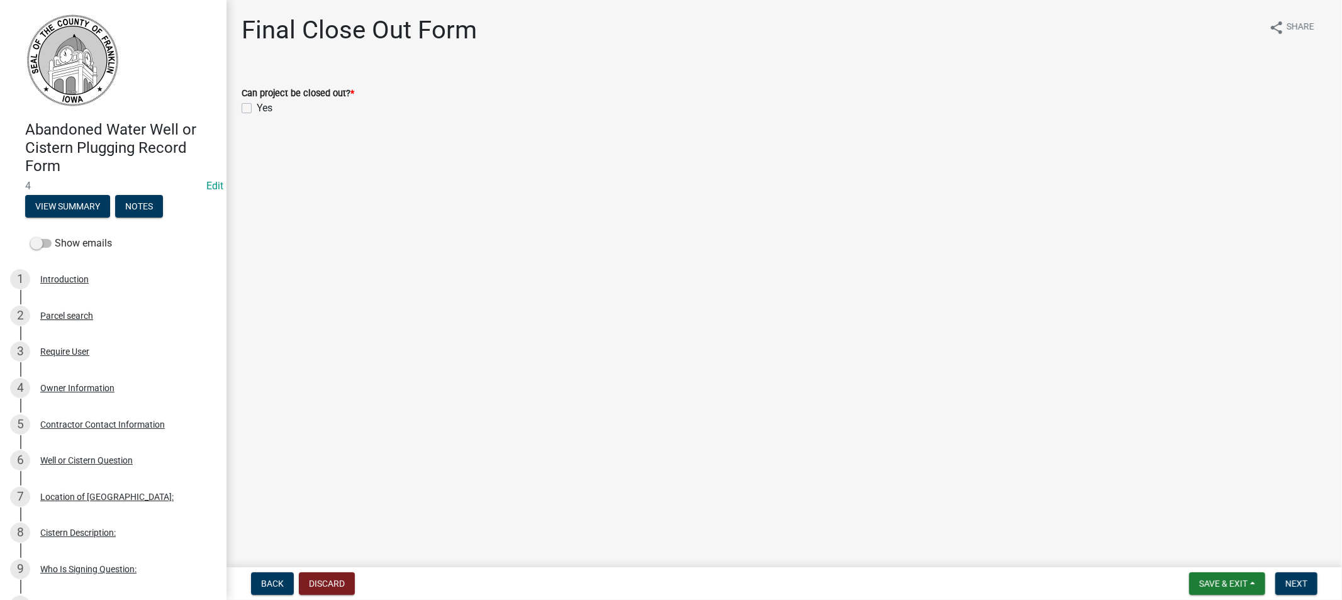
click at [257, 108] on label "Yes" at bounding box center [265, 108] width 16 height 15
click at [257, 108] on input "Yes" at bounding box center [261, 105] width 8 height 8
checkbox input "true"
click at [1287, 580] on span "Next" at bounding box center [1297, 584] width 22 height 10
